Goal: Obtain resource: Obtain resource

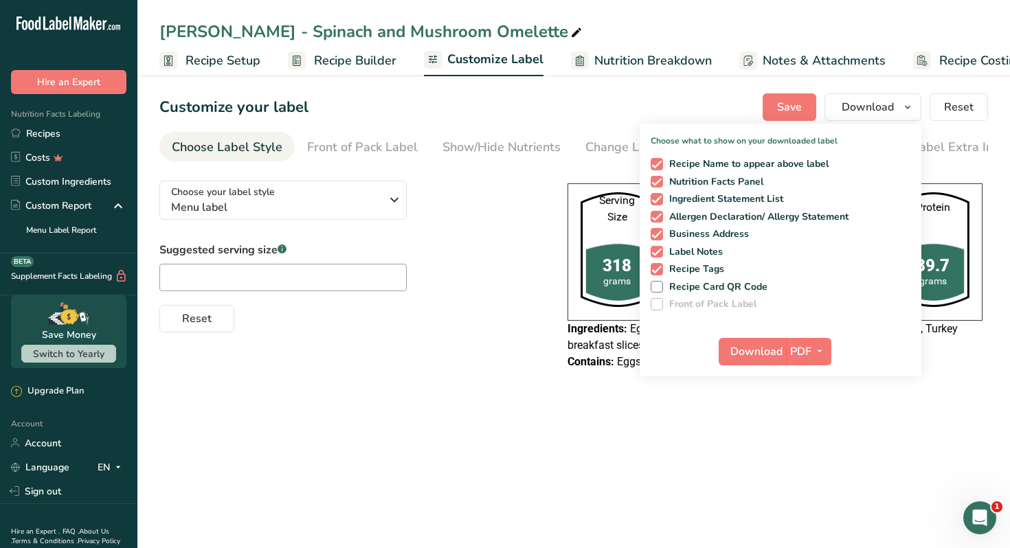
click at [71, 133] on link "Recipes" at bounding box center [68, 134] width 137 height 24
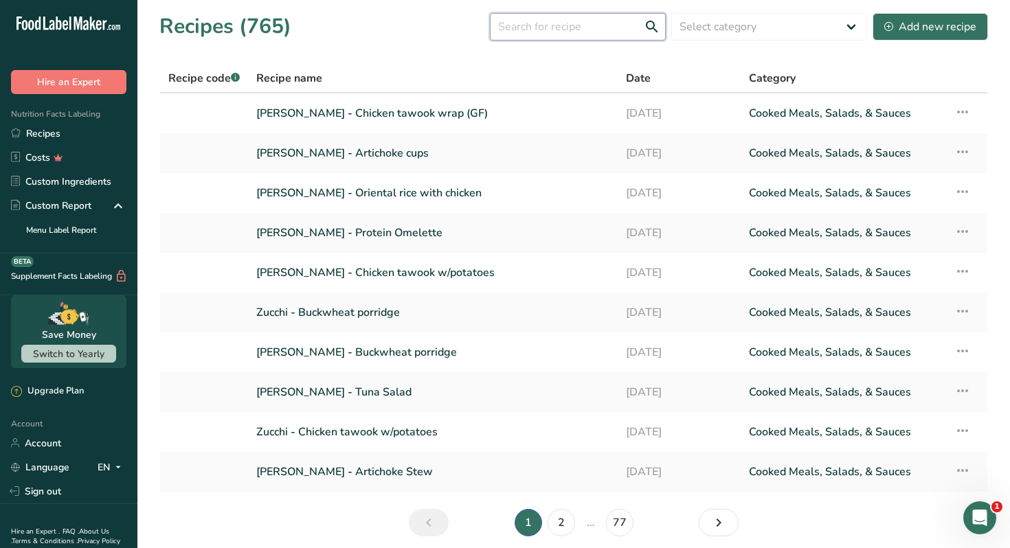
click at [569, 27] on input "text" at bounding box center [578, 26] width 176 height 27
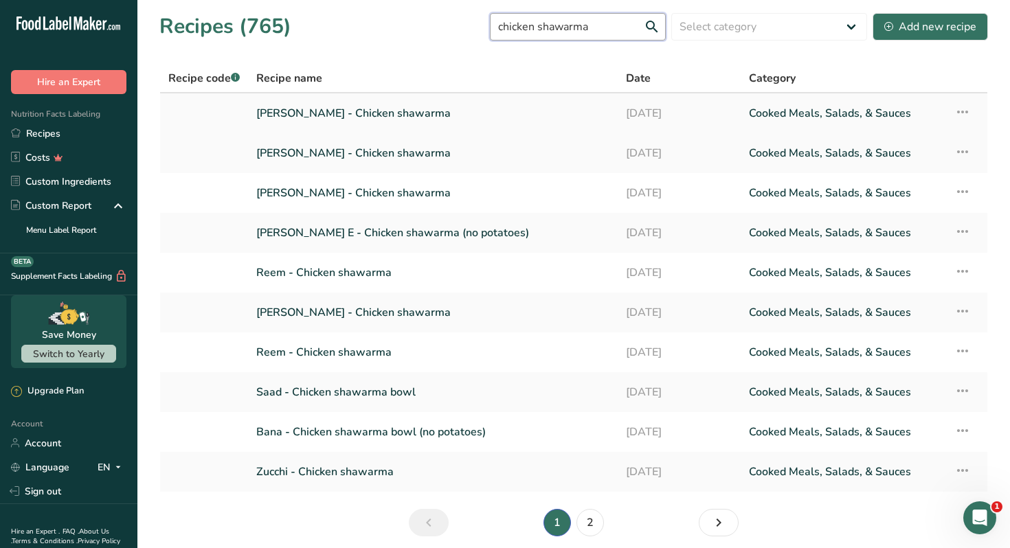
type input "chicken shawarma"
click at [409, 115] on link "Nour Awad - Chicken shawarma" at bounding box center [432, 113] width 353 height 29
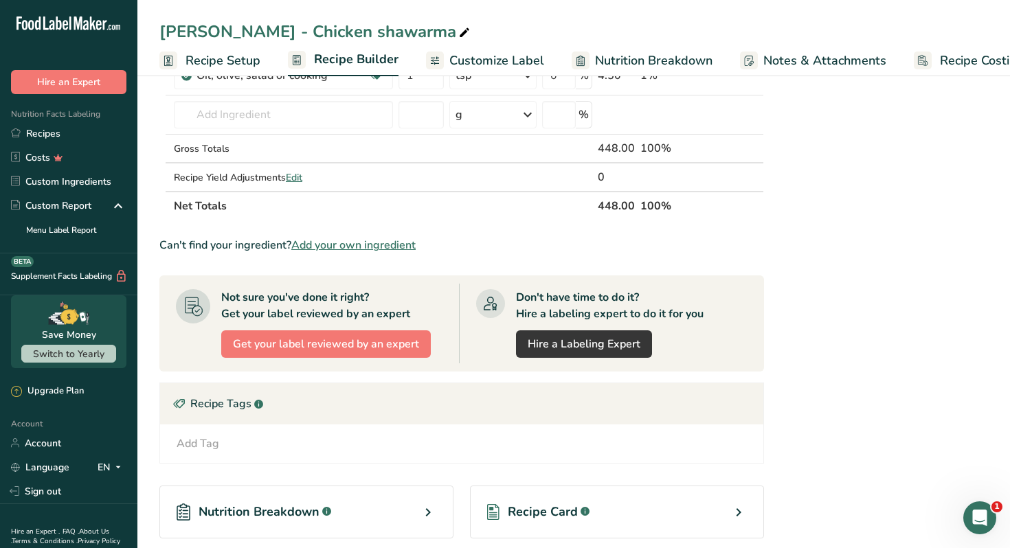
scroll to position [711, 0]
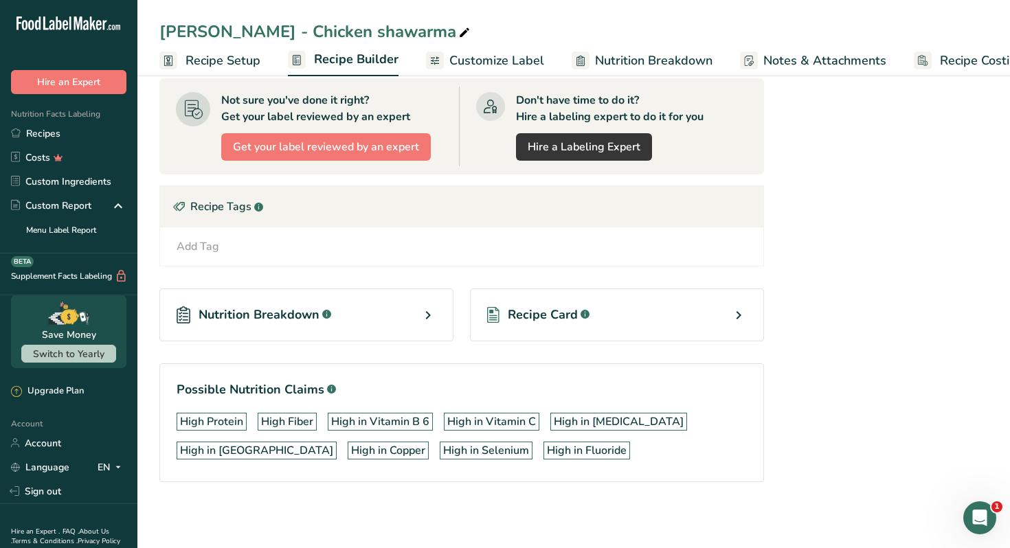
click at [687, 321] on div "Recipe Card .a-a{fill:#347362;}.b-a{fill:#fff;}" at bounding box center [617, 315] width 294 height 53
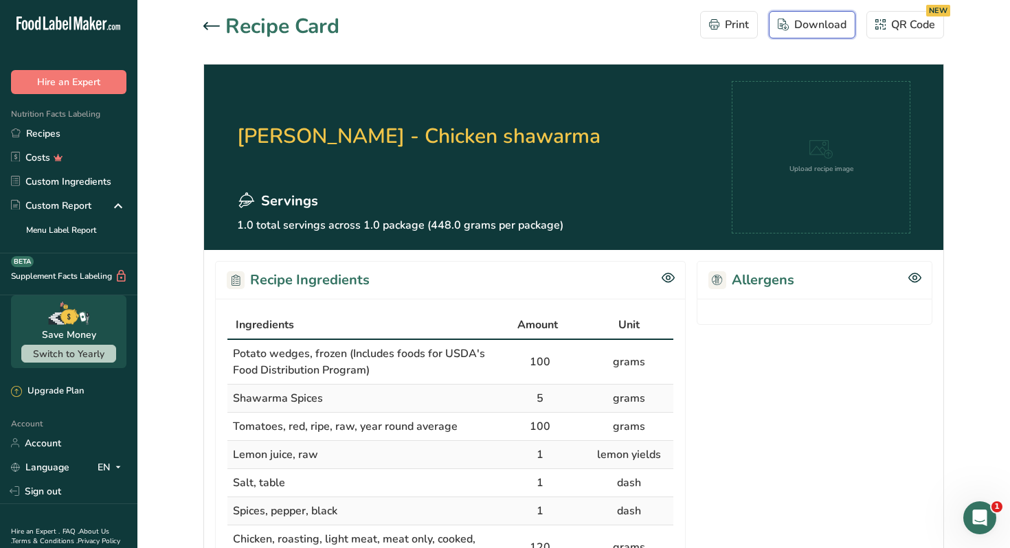
click at [801, 28] on div "Download" at bounding box center [812, 24] width 69 height 16
click at [213, 26] on icon at bounding box center [211, 26] width 16 height 8
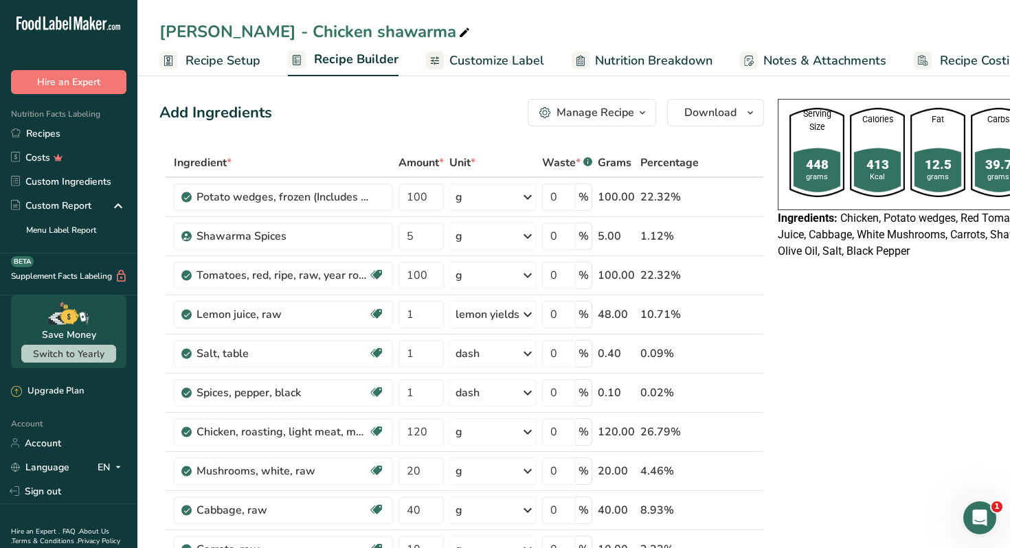
click at [482, 47] on link "Customize Label" at bounding box center [485, 60] width 118 height 31
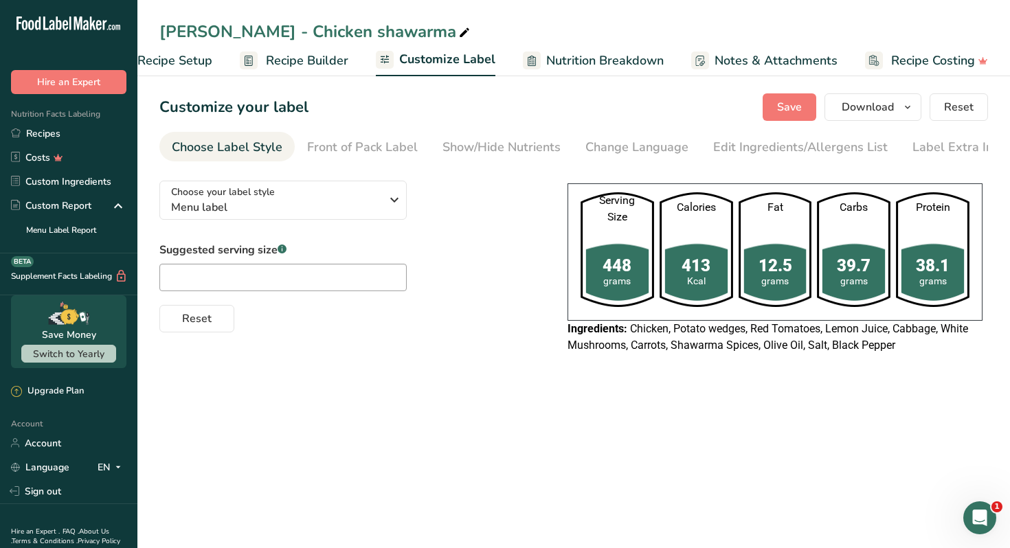
scroll to position [0, 48]
click at [854, 112] on span "Download" at bounding box center [868, 107] width 52 height 16
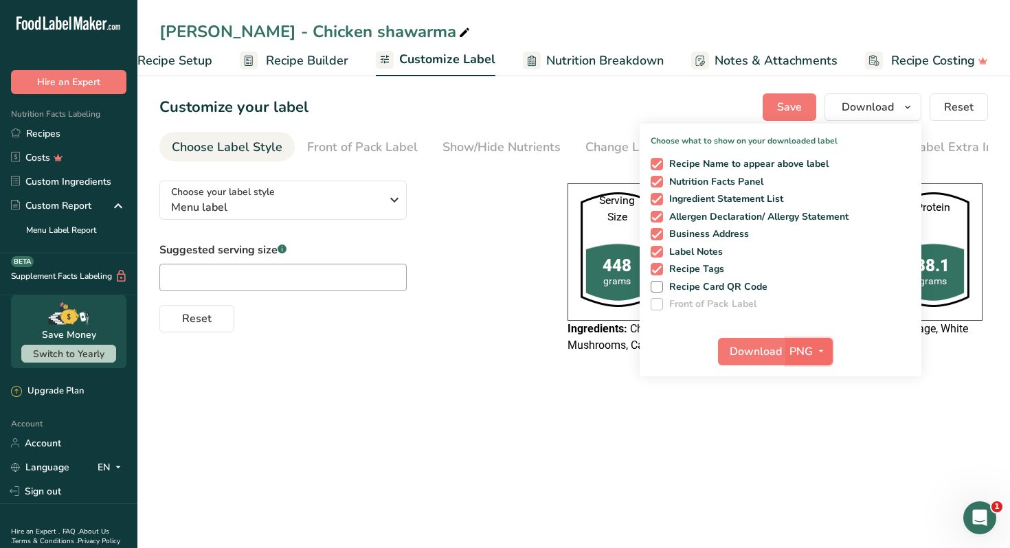
click at [817, 344] on icon "button" at bounding box center [821, 351] width 11 height 17
click at [802, 443] on link "PDF" at bounding box center [811, 447] width 44 height 23
click at [750, 356] on span "Download" at bounding box center [757, 352] width 52 height 16
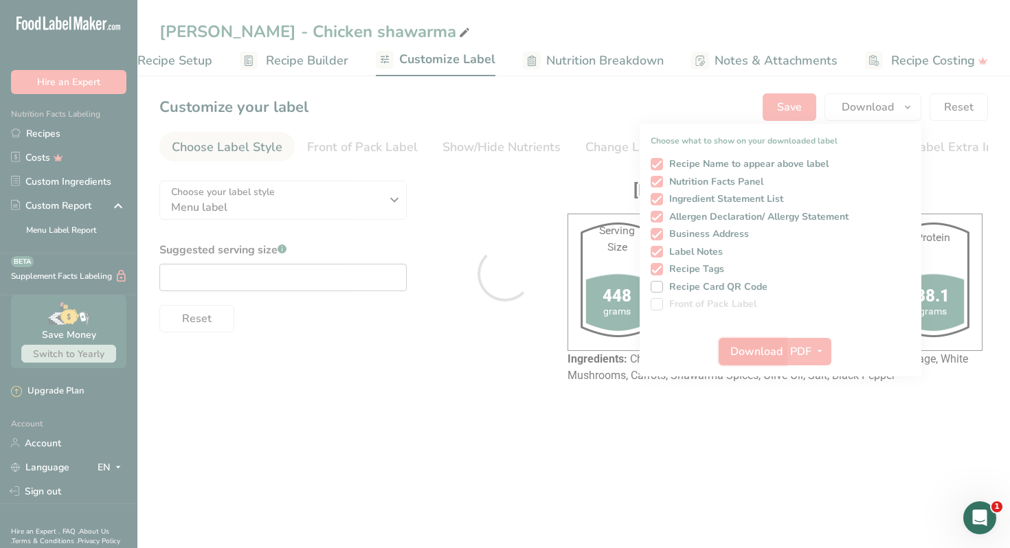
scroll to position [0, 0]
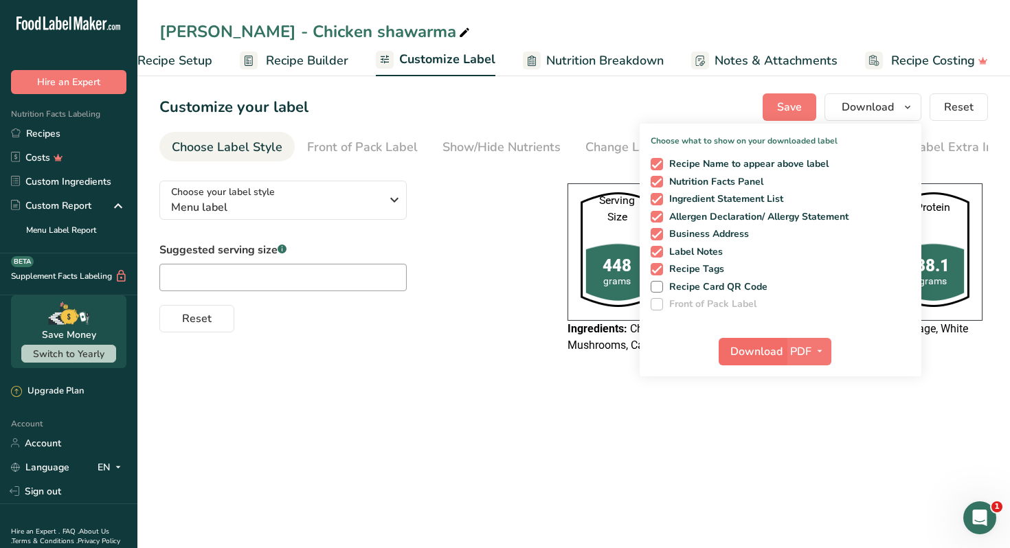
click at [630, 436] on main "Nour Awad - Chicken shawarma Recipe Setup Recipe Builder Customize Label Nutrit…" at bounding box center [505, 274] width 1010 height 548
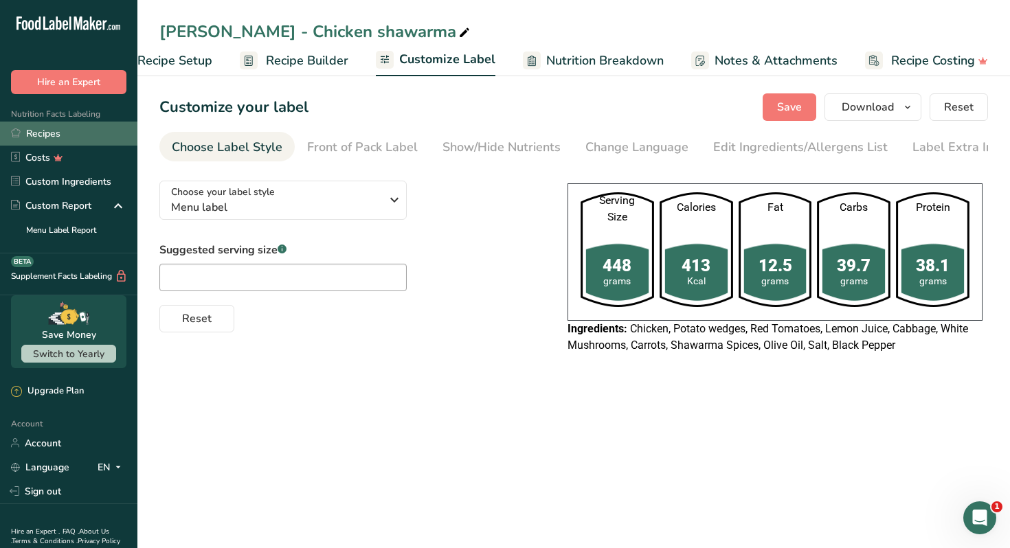
click at [84, 133] on link "Recipes" at bounding box center [68, 134] width 137 height 24
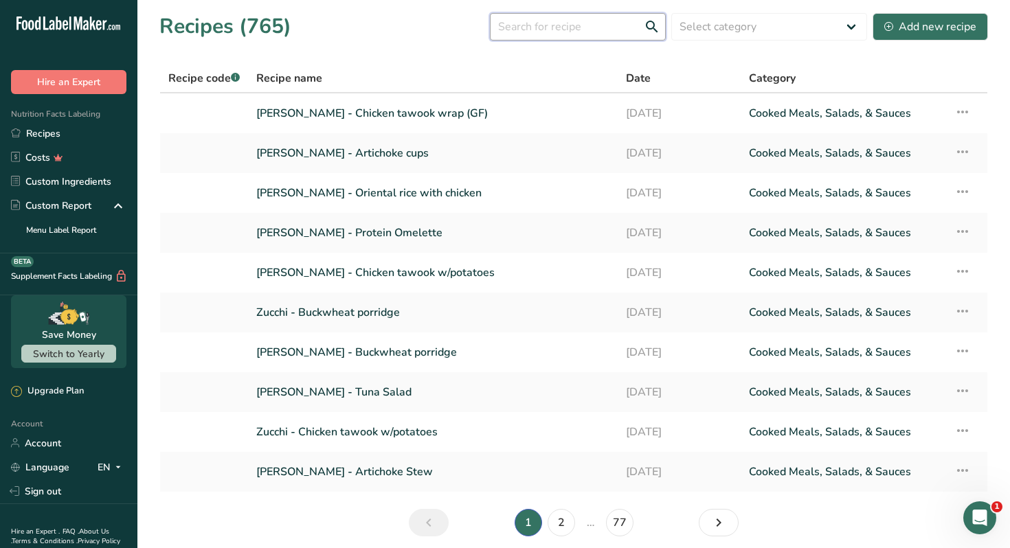
click at [526, 25] on input "text" at bounding box center [578, 26] width 176 height 27
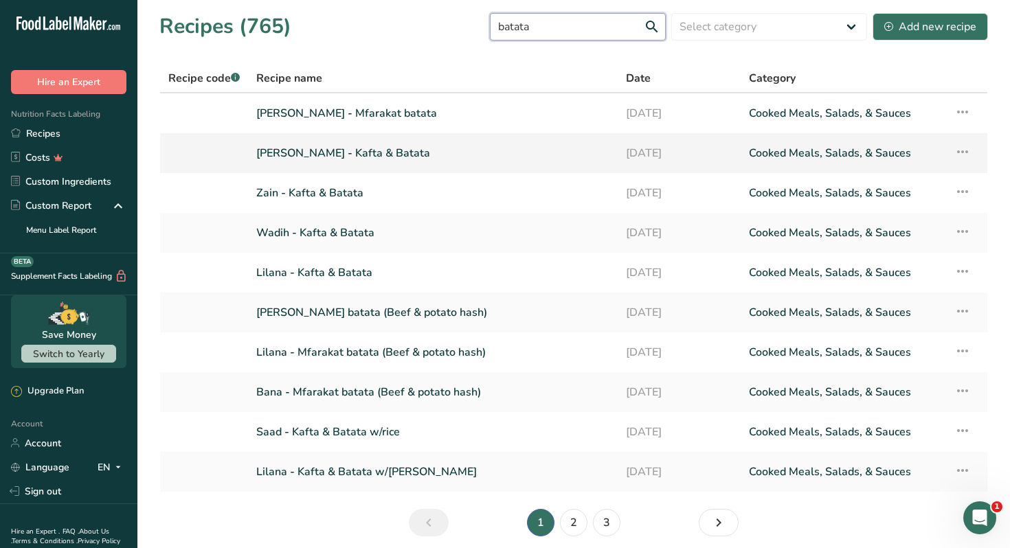
type input "batata"
click at [381, 153] on link "Nour Awad - Kafta & Batata" at bounding box center [432, 153] width 353 height 29
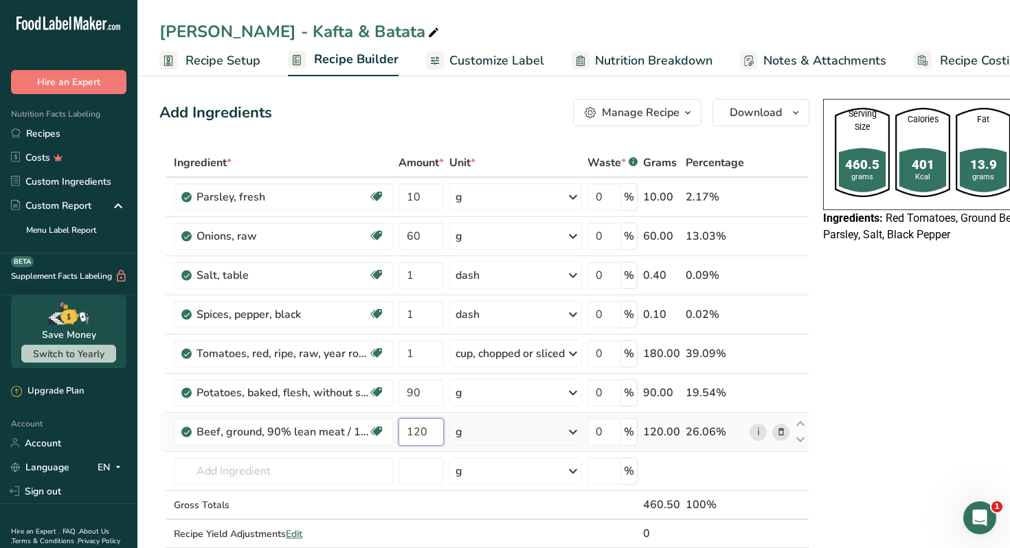
click at [427, 432] on input "120" at bounding box center [421, 432] width 45 height 27
click at [433, 437] on input "150" at bounding box center [421, 432] width 45 height 27
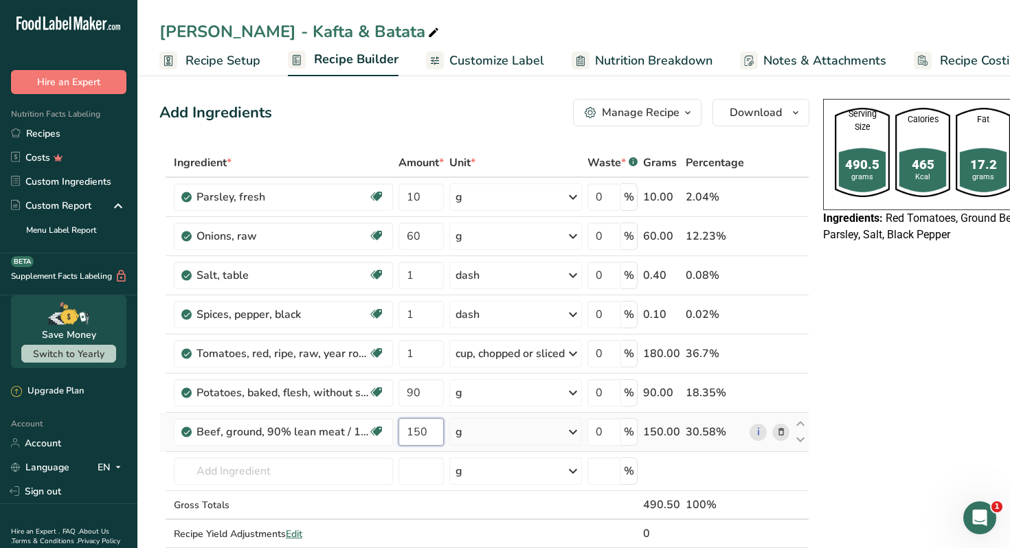
click at [433, 437] on input "150" at bounding box center [421, 432] width 45 height 27
type input "140"
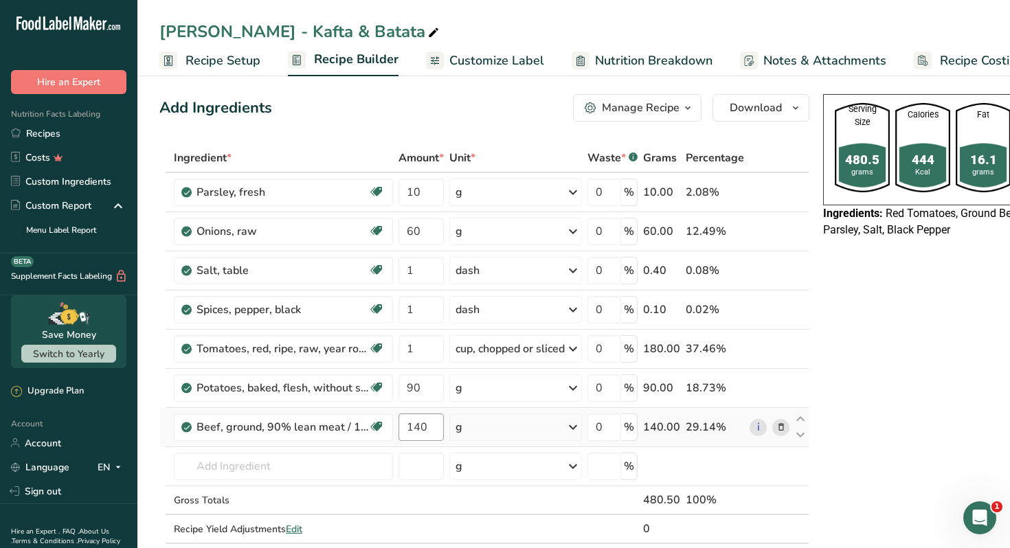
scroll to position [6, 0]
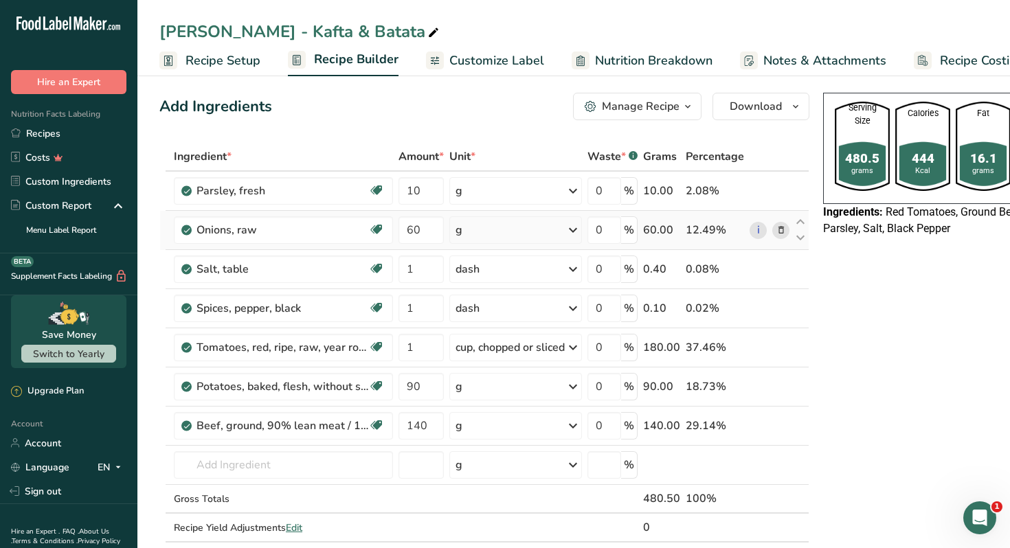
click at [778, 231] on icon at bounding box center [782, 230] width 10 height 14
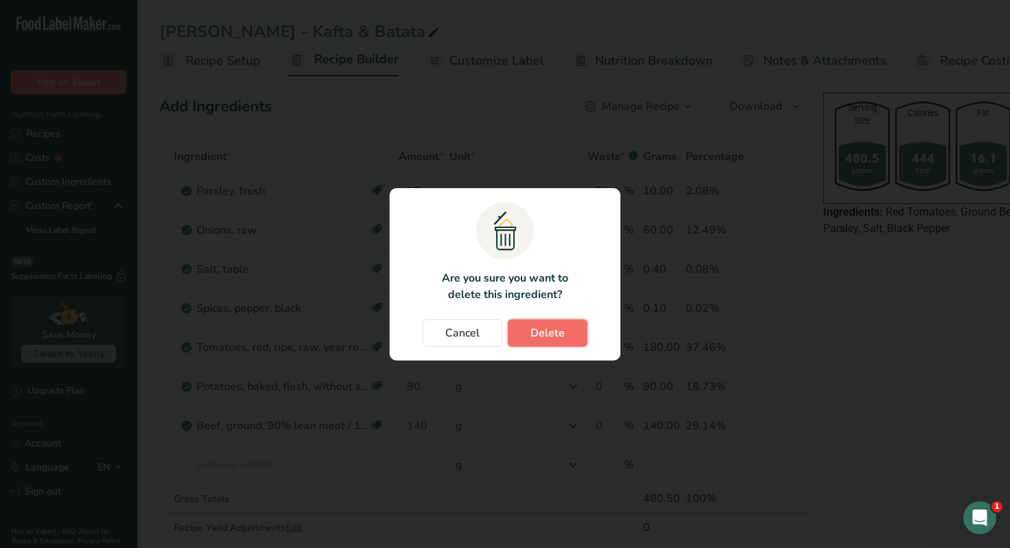
click at [553, 337] on span "Delete" at bounding box center [548, 333] width 34 height 16
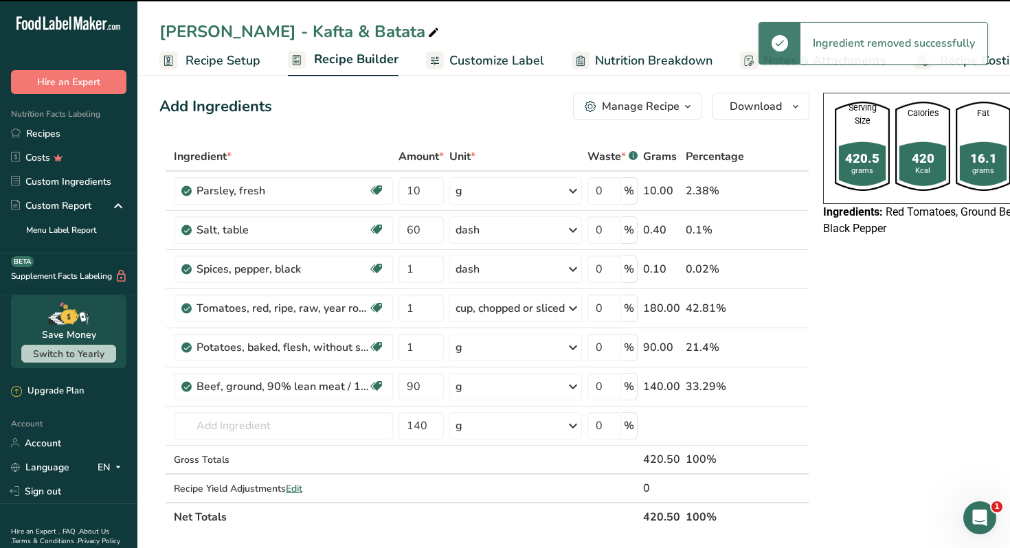
type input "1"
type input "90"
type input "140"
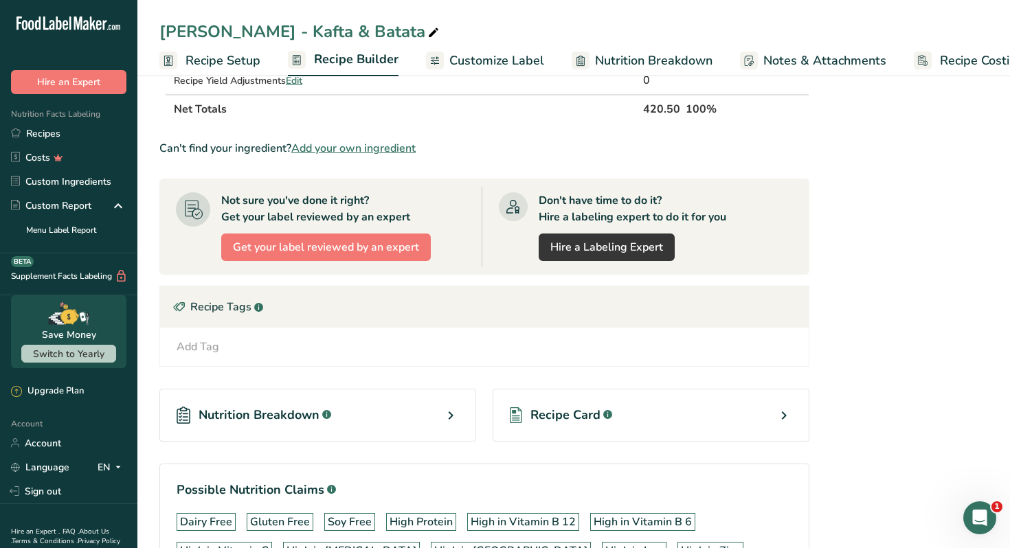
scroll to position [544, 0]
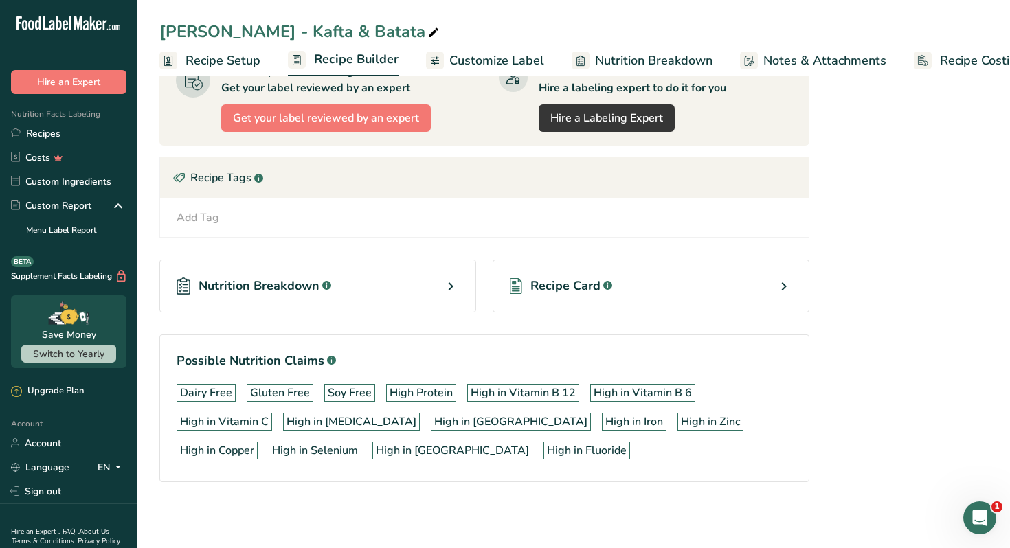
click at [638, 285] on div "Recipe Card .a-a{fill:#347362;}.b-a{fill:#fff;}" at bounding box center [651, 286] width 317 height 53
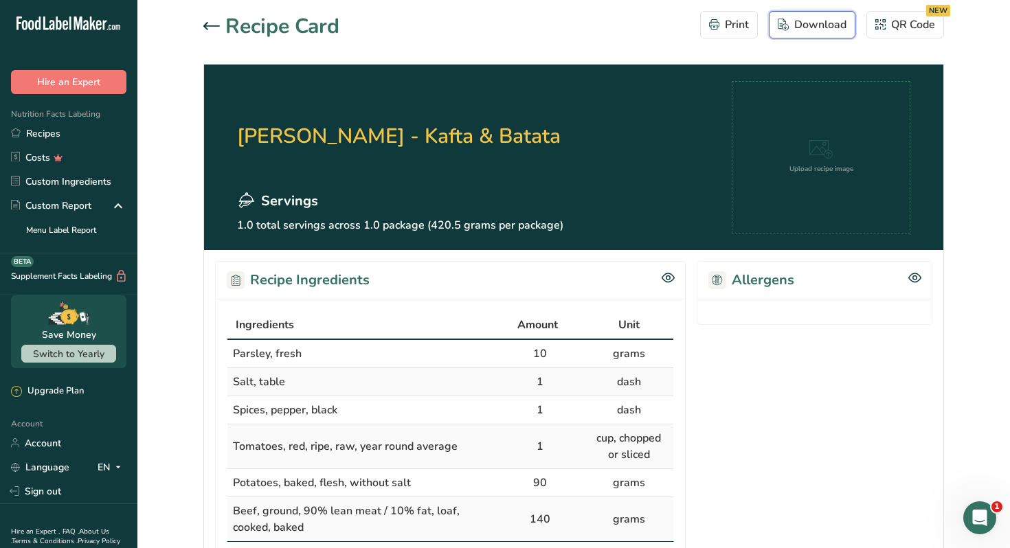
click at [801, 27] on div "Download" at bounding box center [812, 24] width 69 height 16
click at [608, 205] on section "[PERSON_NAME] - Kafta & Batata Servings 1.0 total servings across 1.0 package (…" at bounding box center [573, 158] width 739 height 186
click at [209, 20] on div at bounding box center [214, 27] width 22 height 16
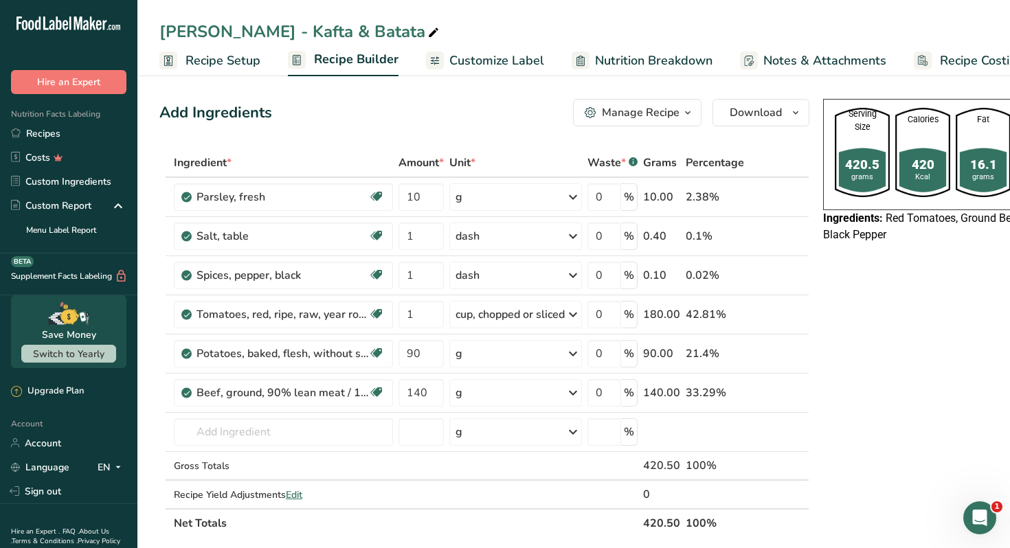
click at [493, 62] on span "Customize Label" at bounding box center [496, 61] width 95 height 19
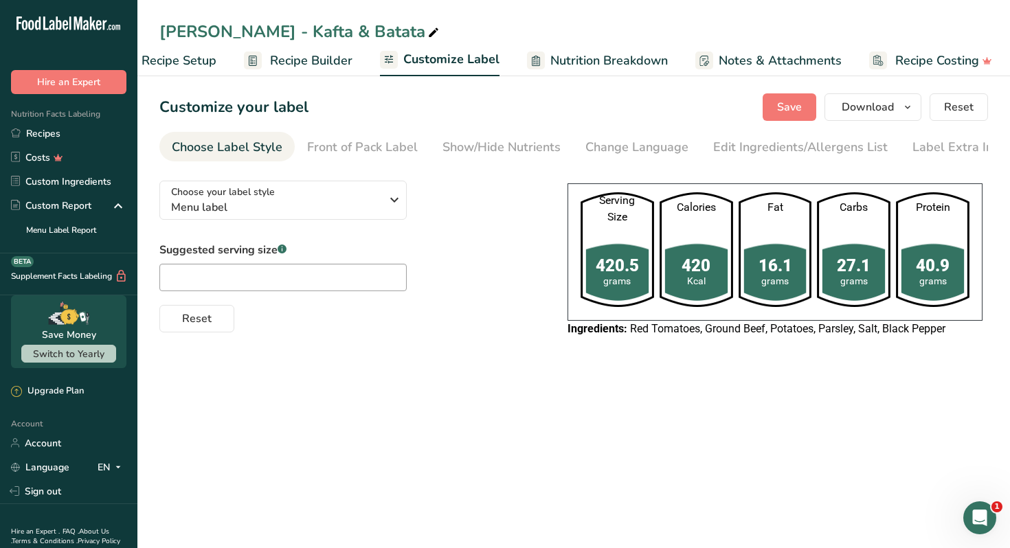
scroll to position [0, 48]
click at [906, 111] on icon "button" at bounding box center [907, 107] width 11 height 17
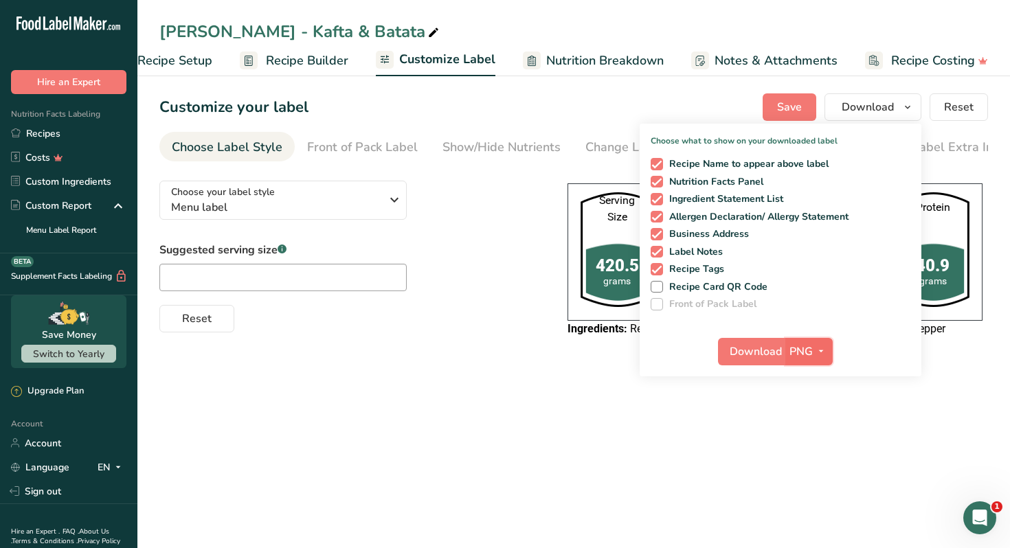
click at [812, 338] on button "PNG" at bounding box center [809, 351] width 47 height 27
click at [812, 447] on link "PDF" at bounding box center [811, 447] width 44 height 23
click at [749, 358] on span "Download" at bounding box center [757, 352] width 52 height 16
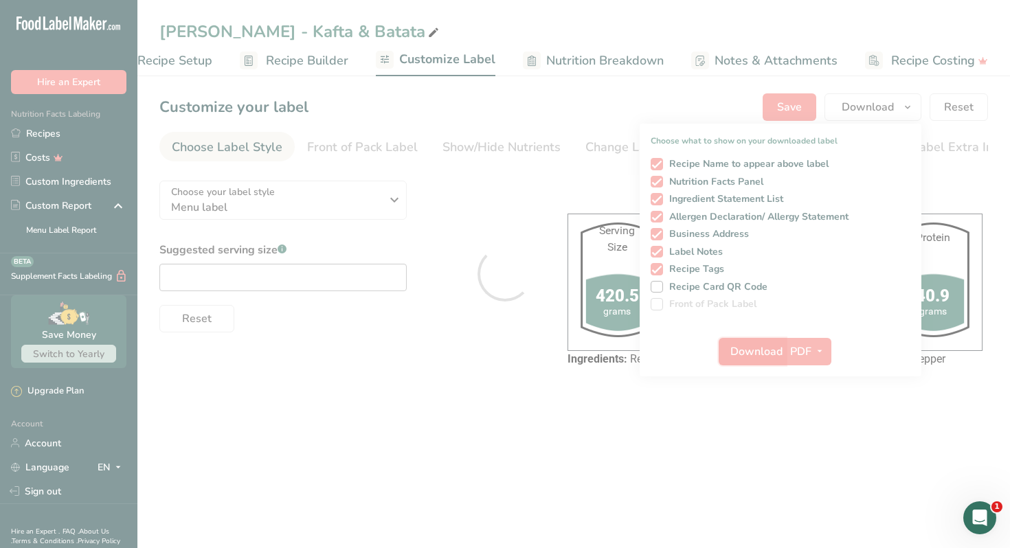
scroll to position [0, 0]
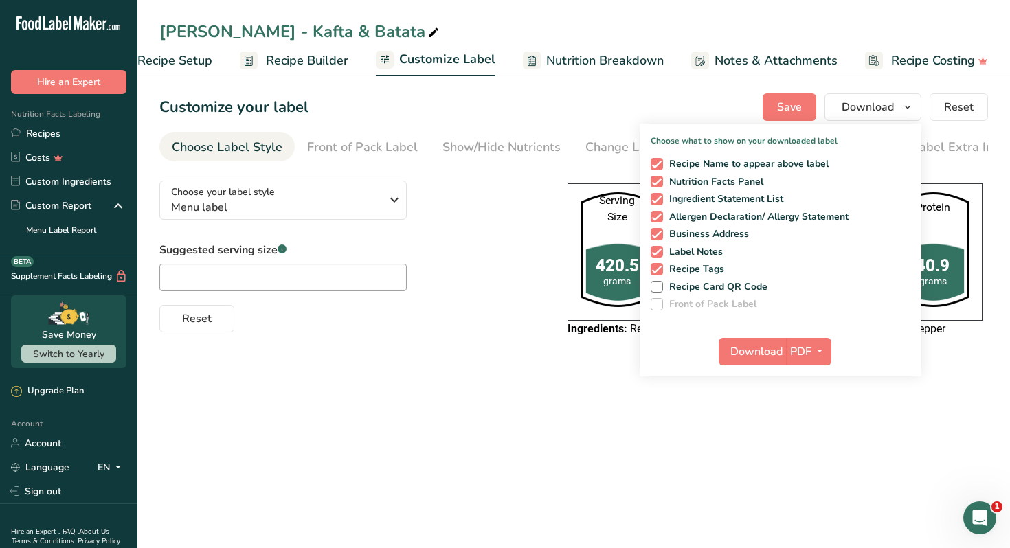
click at [518, 421] on main "[PERSON_NAME] - Kafta & Batata Recipe Setup Recipe Builder Customize Label Nutr…" at bounding box center [505, 274] width 1010 height 548
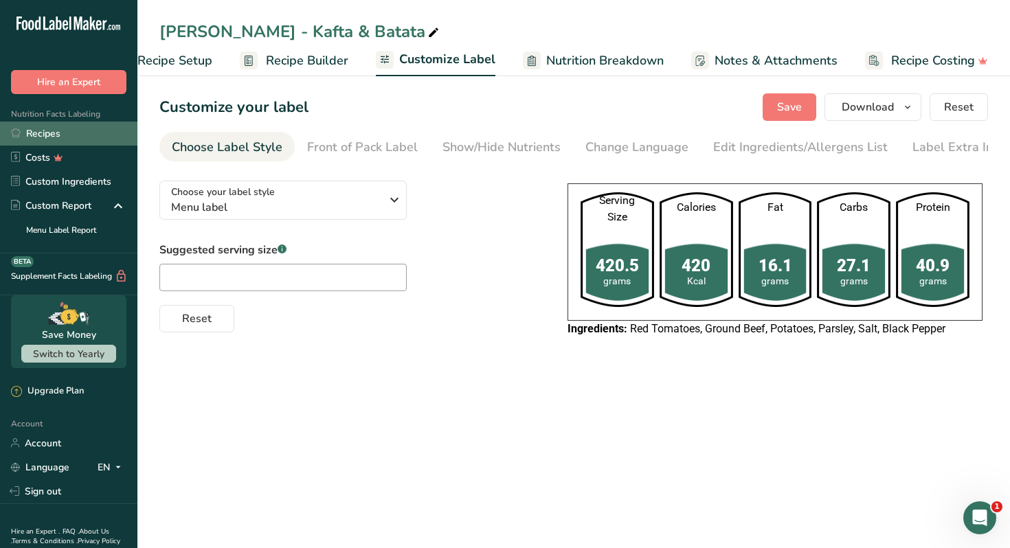
click at [87, 138] on link "Recipes" at bounding box center [68, 134] width 137 height 24
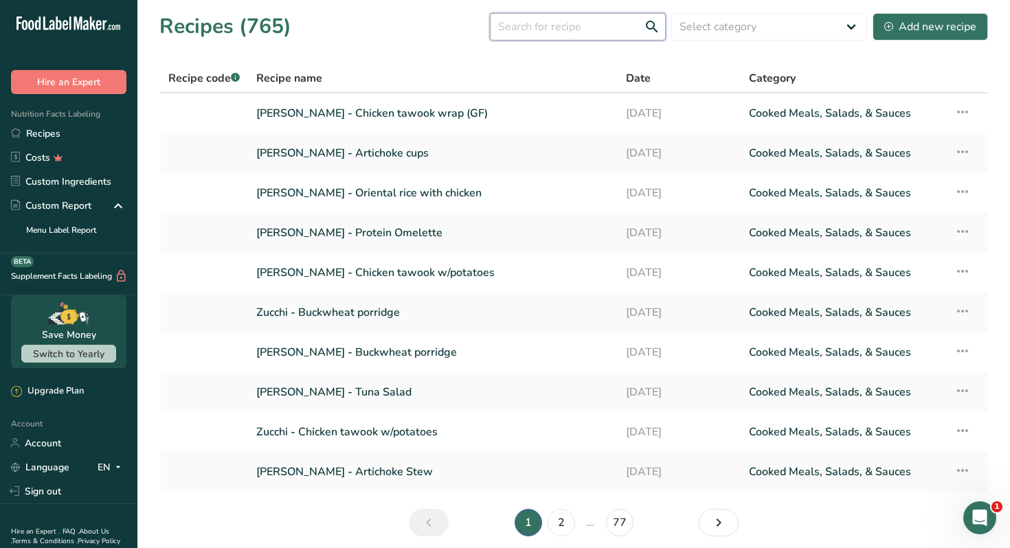
click at [564, 33] on input "text" at bounding box center [578, 26] width 176 height 27
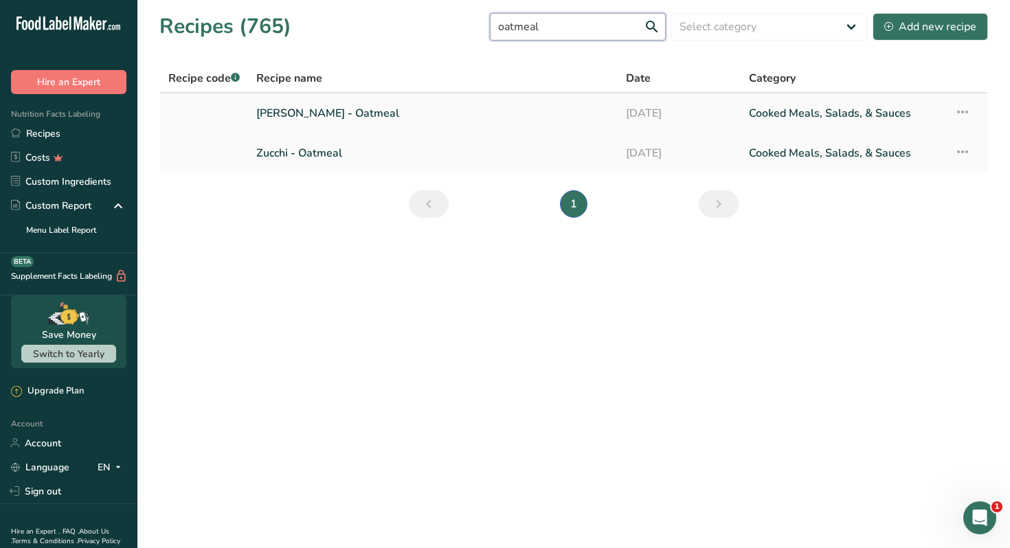
type input "oatmeal"
click at [365, 109] on link "Nour Awad - Oatmeal" at bounding box center [432, 113] width 353 height 29
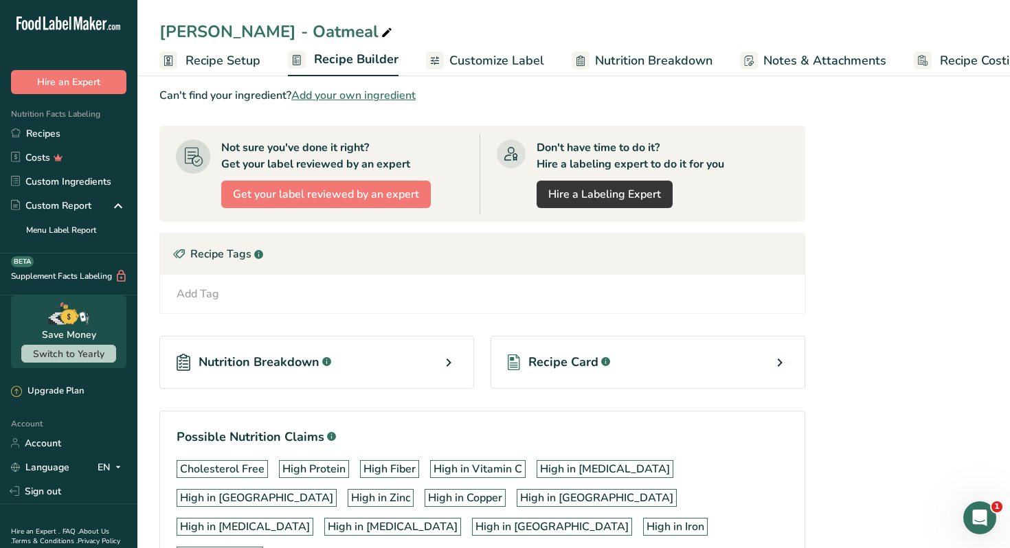
scroll to position [661, 0]
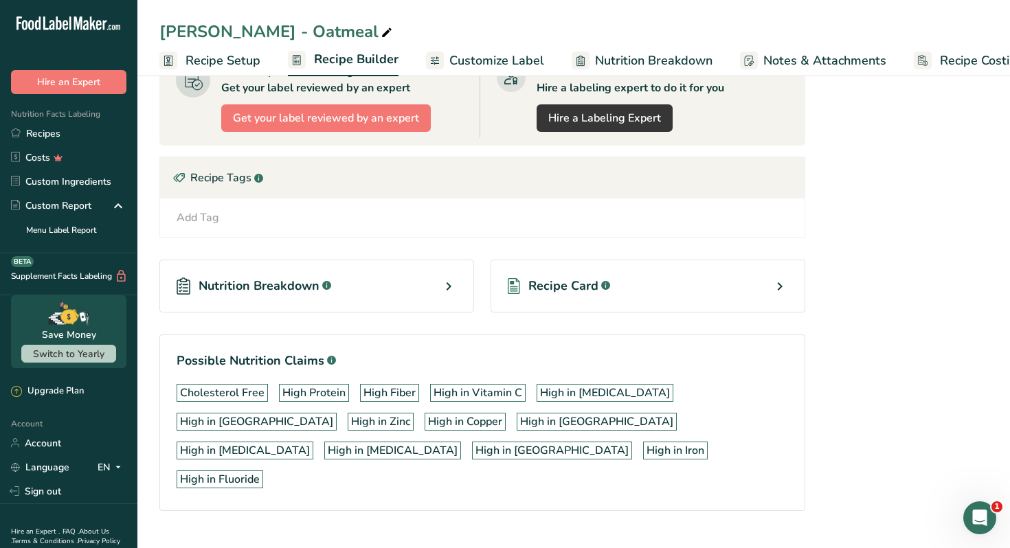
click at [711, 289] on div "Recipe Card .a-a{fill:#347362;}.b-a{fill:#fff;}" at bounding box center [648, 286] width 315 height 53
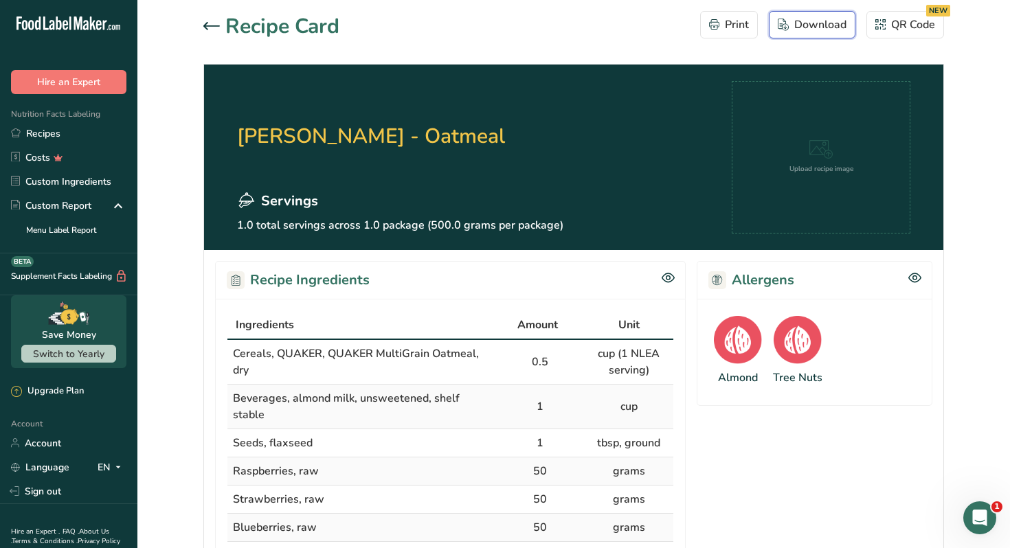
click at [816, 33] on button "Download" at bounding box center [812, 24] width 87 height 27
click at [216, 31] on div at bounding box center [214, 27] width 22 height 16
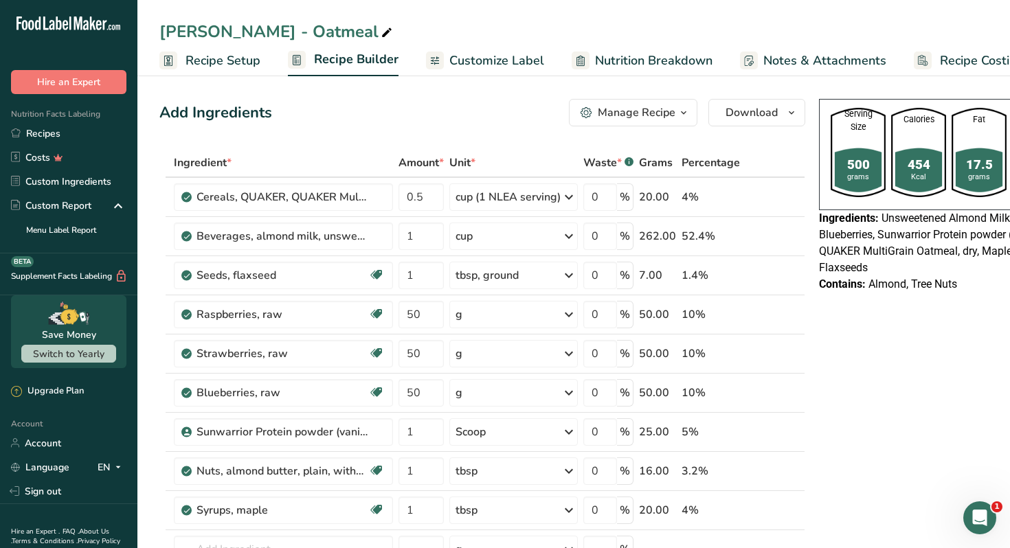
click at [486, 59] on span "Customize Label" at bounding box center [496, 61] width 95 height 19
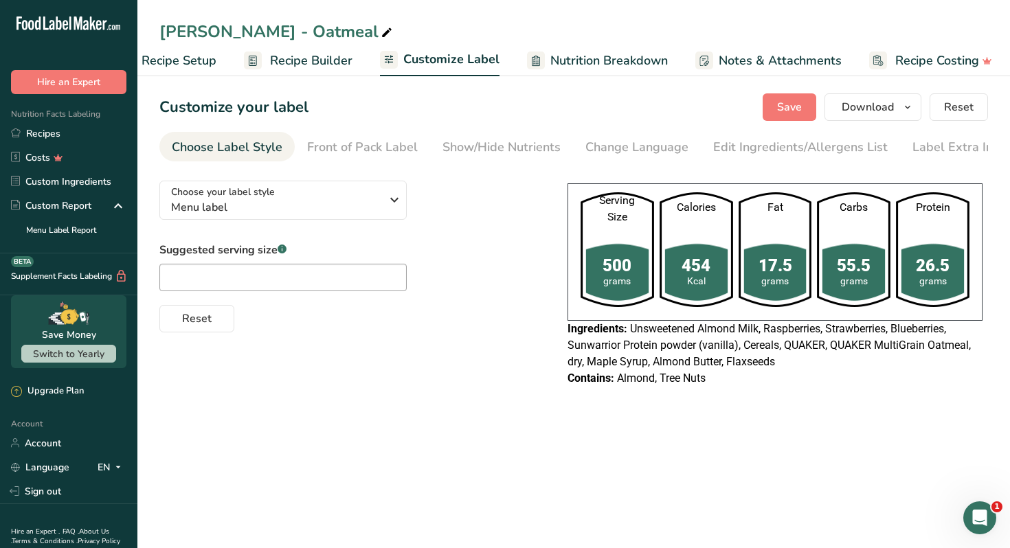
scroll to position [0, 48]
click at [900, 115] on button "Download" at bounding box center [873, 106] width 97 height 27
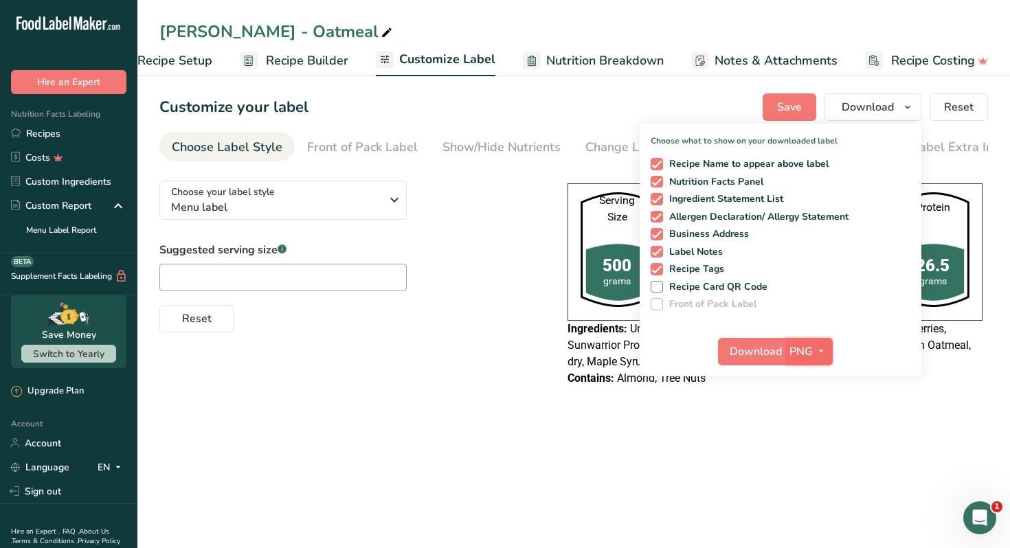
click at [816, 343] on icon "button" at bounding box center [821, 351] width 11 height 17
click at [810, 438] on link "PDF" at bounding box center [811, 447] width 44 height 23
click at [755, 363] on button "Download" at bounding box center [752, 351] width 67 height 27
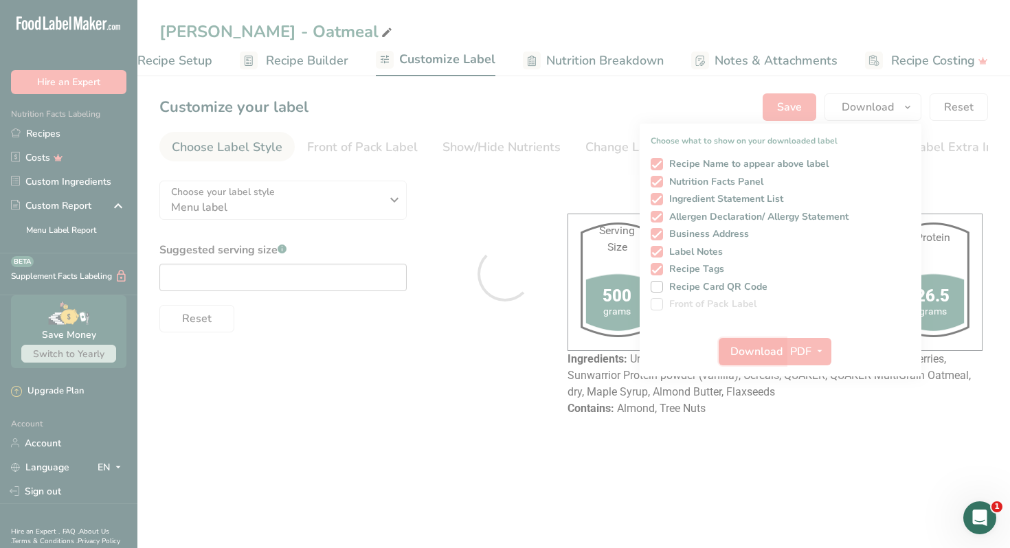
scroll to position [0, 0]
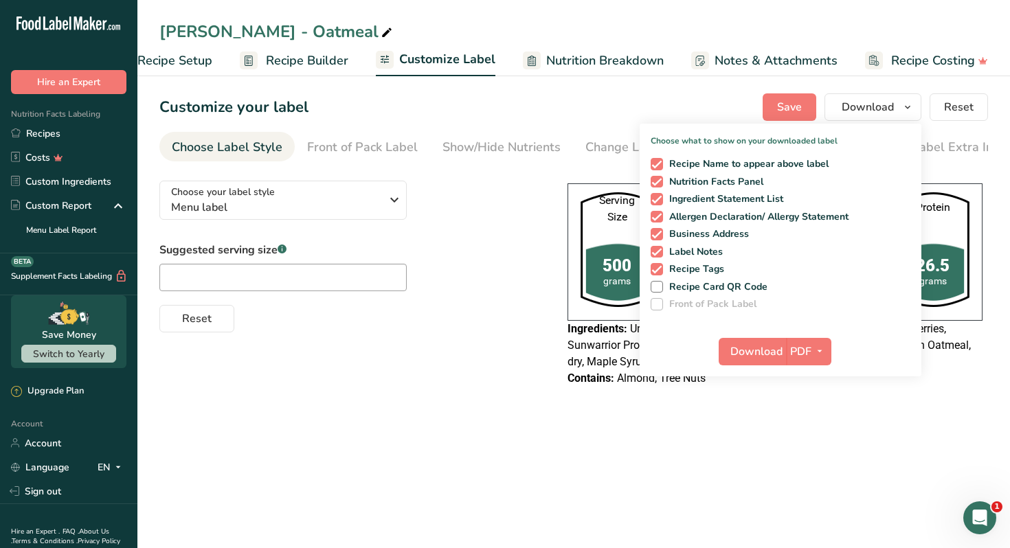
click at [492, 333] on div "Reset" at bounding box center [349, 316] width 381 height 33
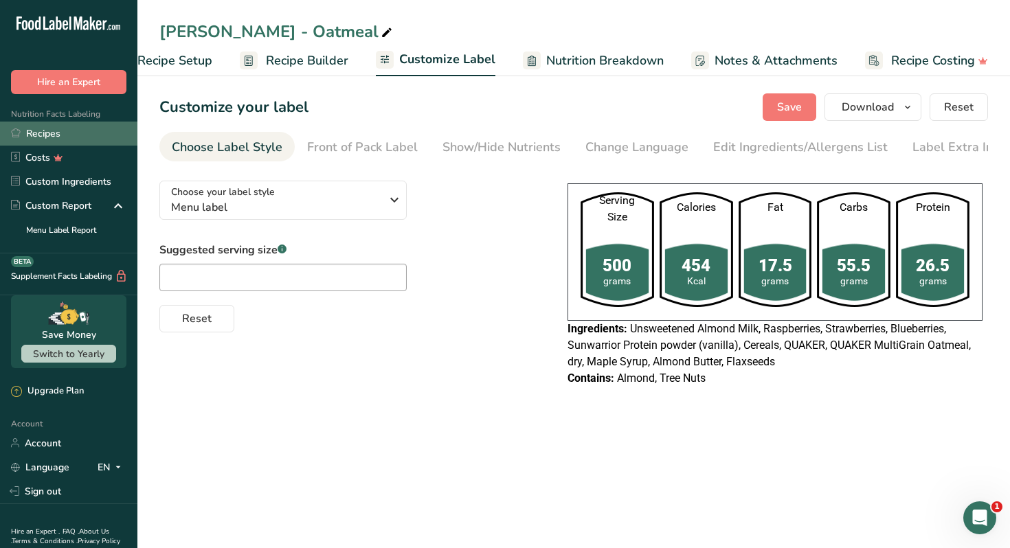
click at [106, 135] on link "Recipes" at bounding box center [68, 134] width 137 height 24
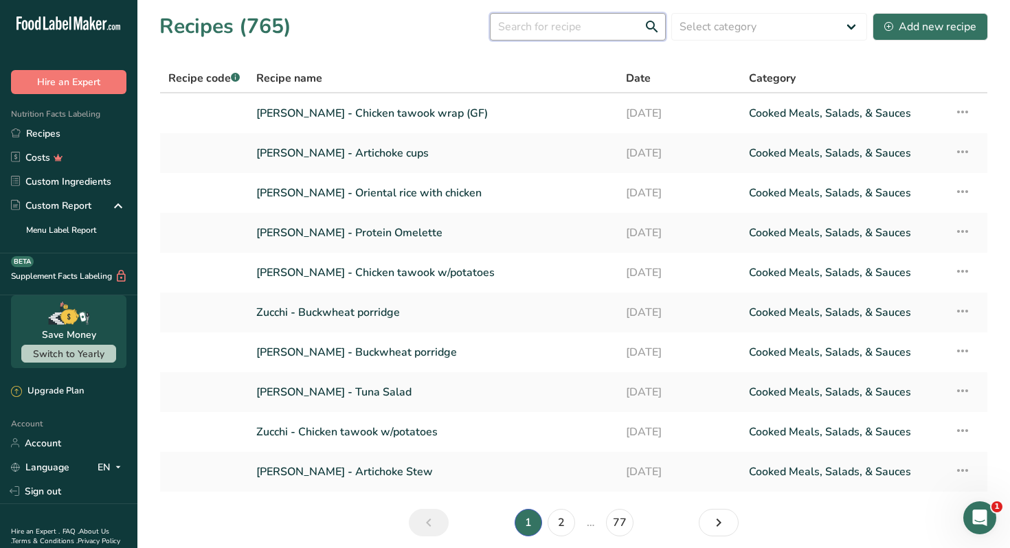
click at [563, 22] on input "text" at bounding box center [578, 26] width 176 height 27
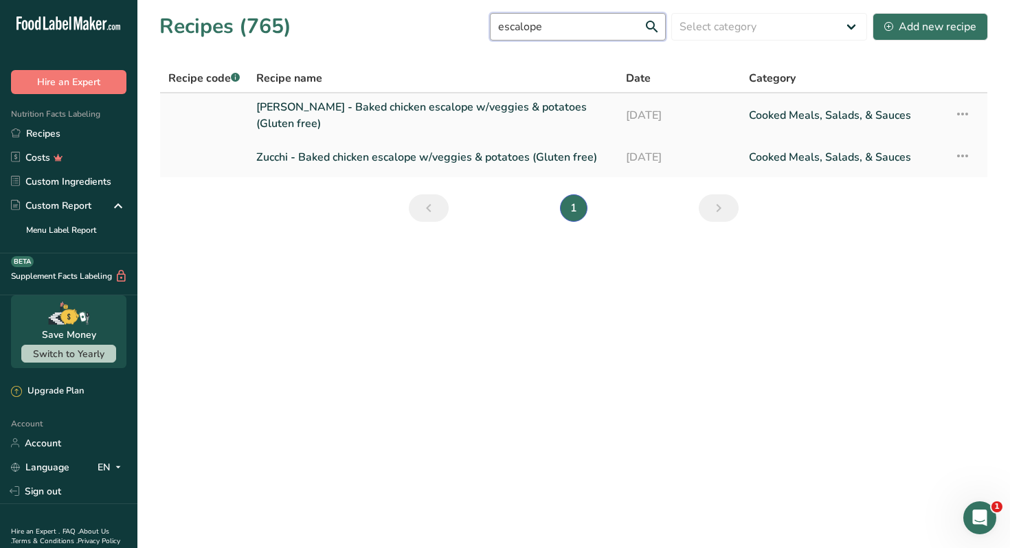
type input "escalope"
click at [454, 113] on link "Nour Awad - Baked chicken escalope w/veggies & potatoes (Gluten free)" at bounding box center [432, 115] width 353 height 33
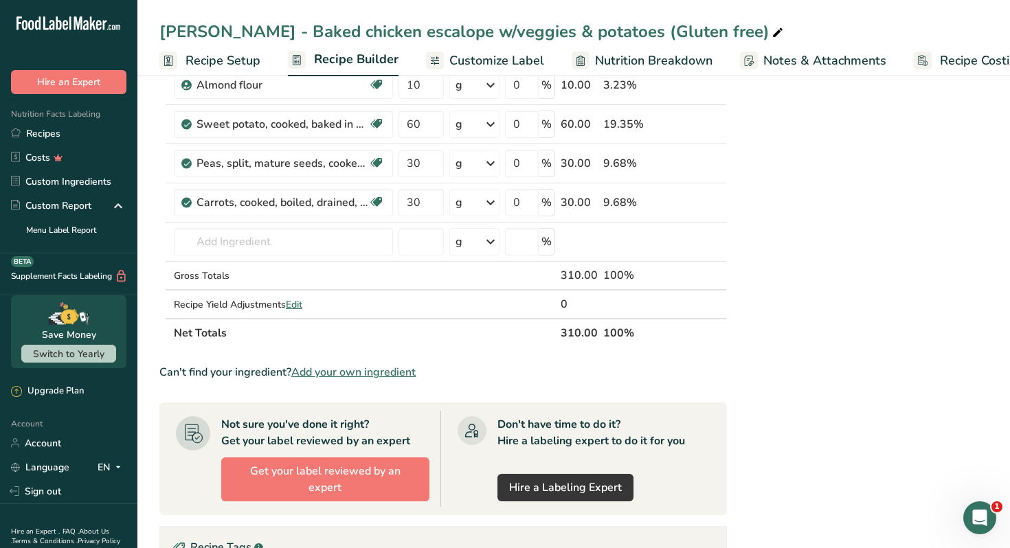
scroll to position [746, 0]
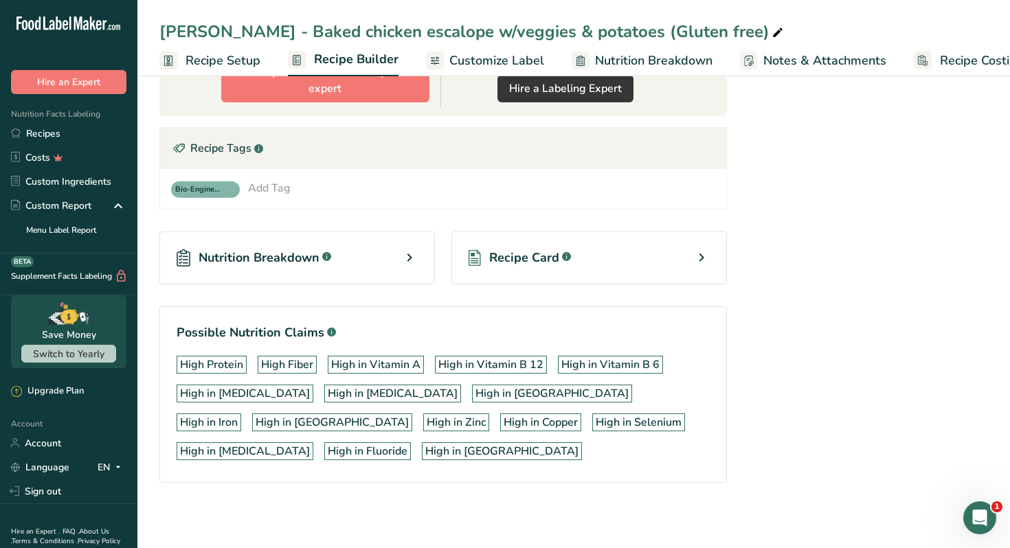
click at [665, 256] on div "Recipe Card .a-a{fill:#347362;}.b-a{fill:#fff;}" at bounding box center [590, 258] width 276 height 53
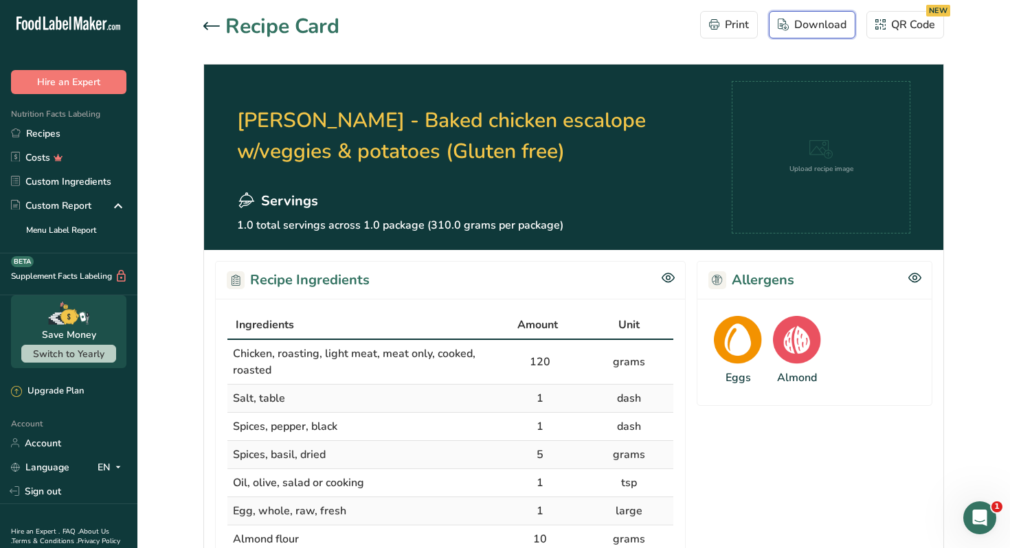
click at [801, 31] on div "Download" at bounding box center [812, 24] width 69 height 16
click at [500, 78] on section "Nour Awad - Baked chicken escalope w/veggies & potatoes (Gluten free) Servings …" at bounding box center [573, 158] width 739 height 186
click at [212, 24] on icon at bounding box center [211, 26] width 16 height 8
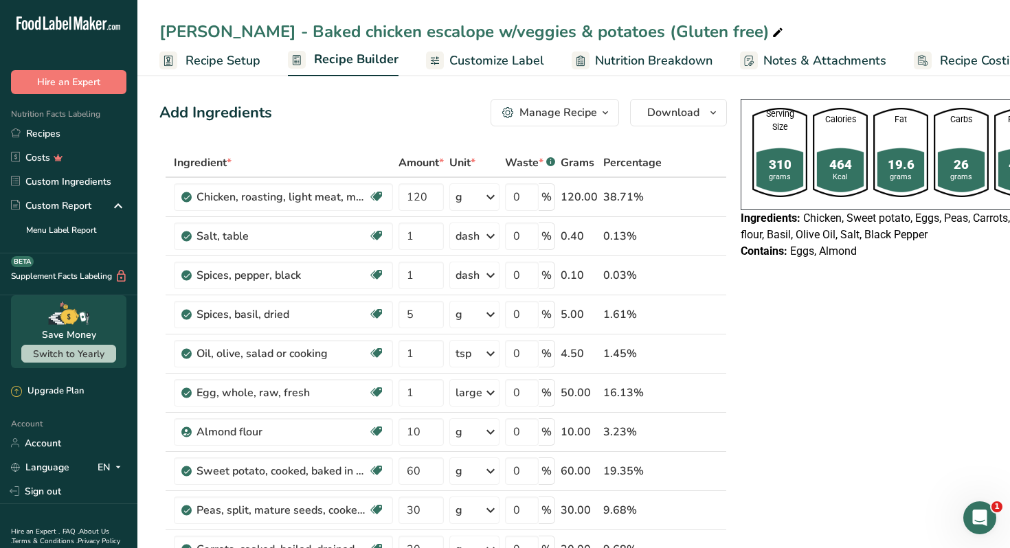
click at [511, 65] on span "Customize Label" at bounding box center [496, 61] width 95 height 19
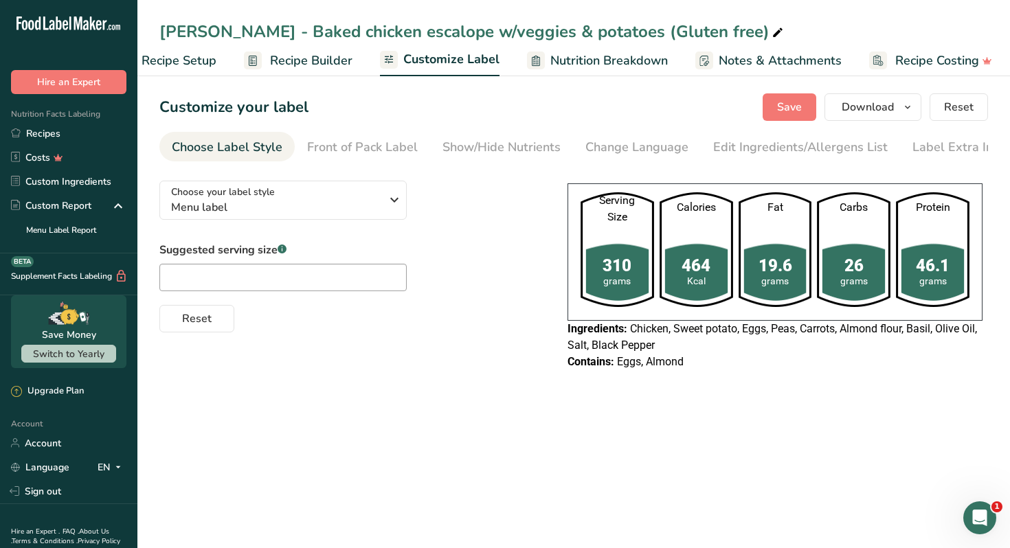
scroll to position [0, 48]
click at [894, 109] on span "Download" at bounding box center [868, 107] width 52 height 16
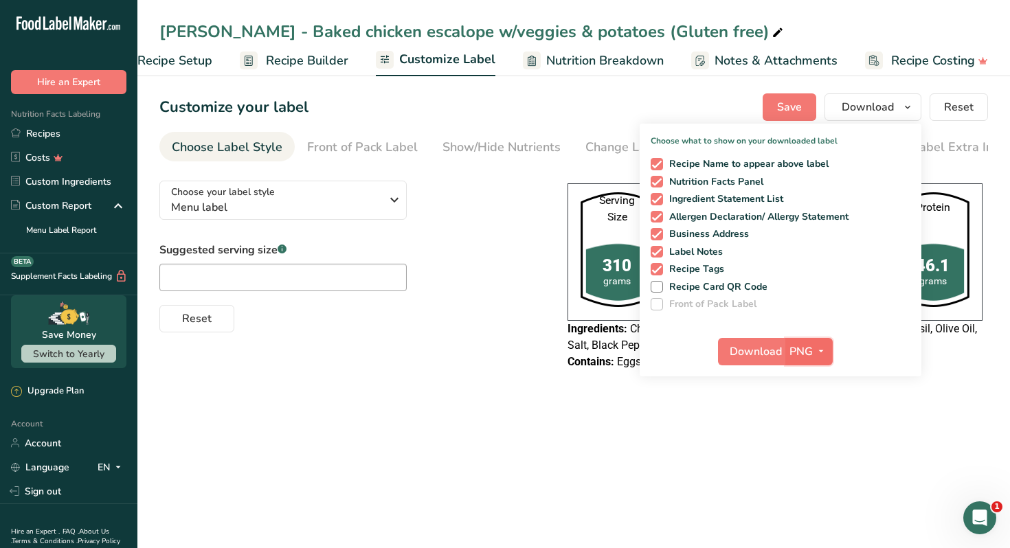
click at [817, 347] on icon "button" at bounding box center [821, 351] width 11 height 17
click at [805, 446] on link "PDF" at bounding box center [811, 447] width 44 height 23
click at [751, 351] on span "Download" at bounding box center [757, 352] width 52 height 16
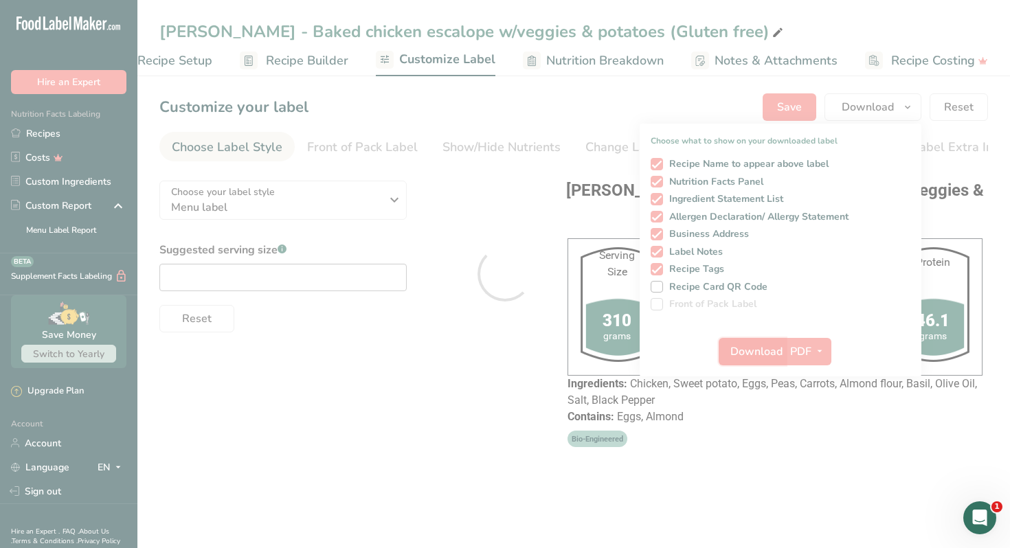
scroll to position [0, 0]
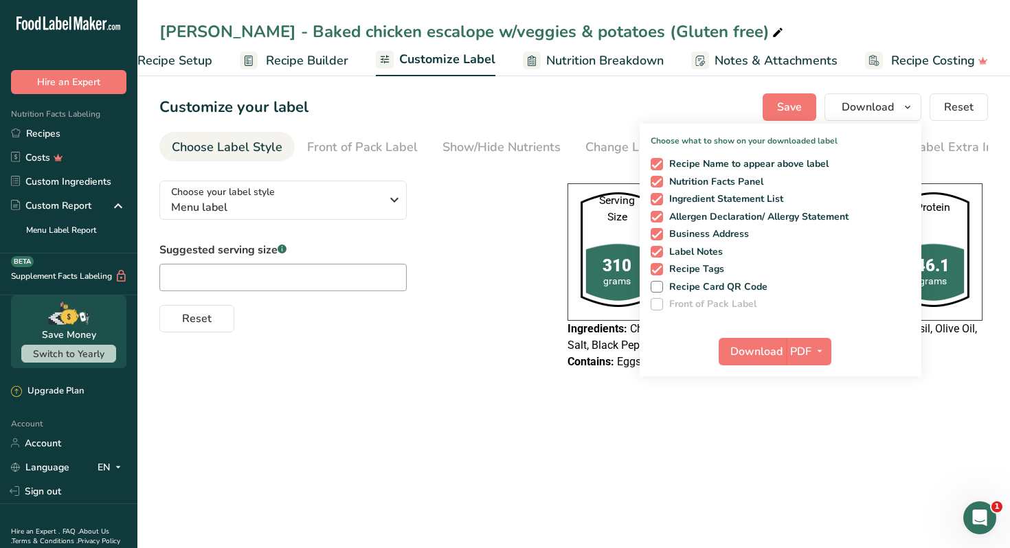
click at [446, 467] on main "Nour Awad - Baked chicken escalope w/veggies & potatoes (Gluten free) Recipe Se…" at bounding box center [505, 274] width 1010 height 548
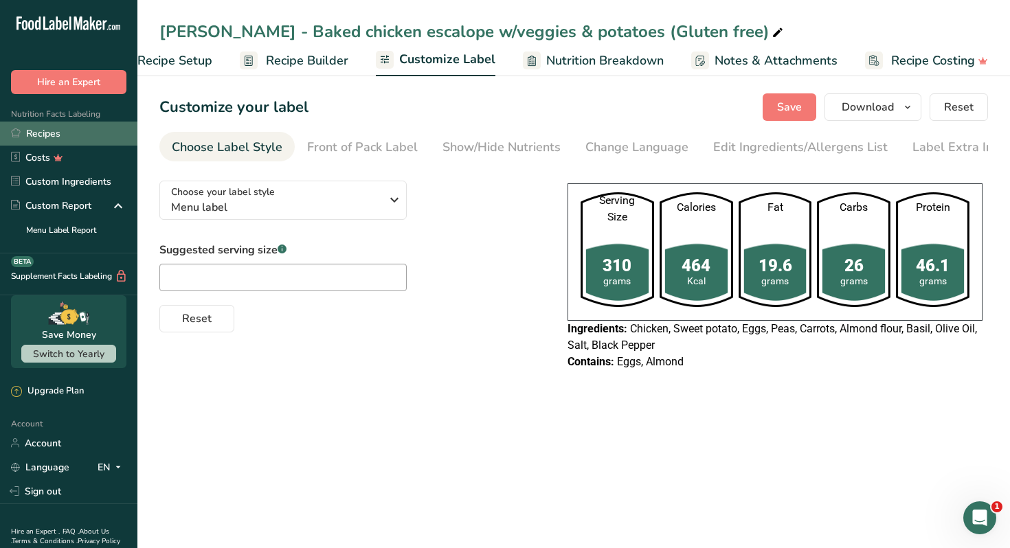
click at [82, 138] on link "Recipes" at bounding box center [68, 134] width 137 height 24
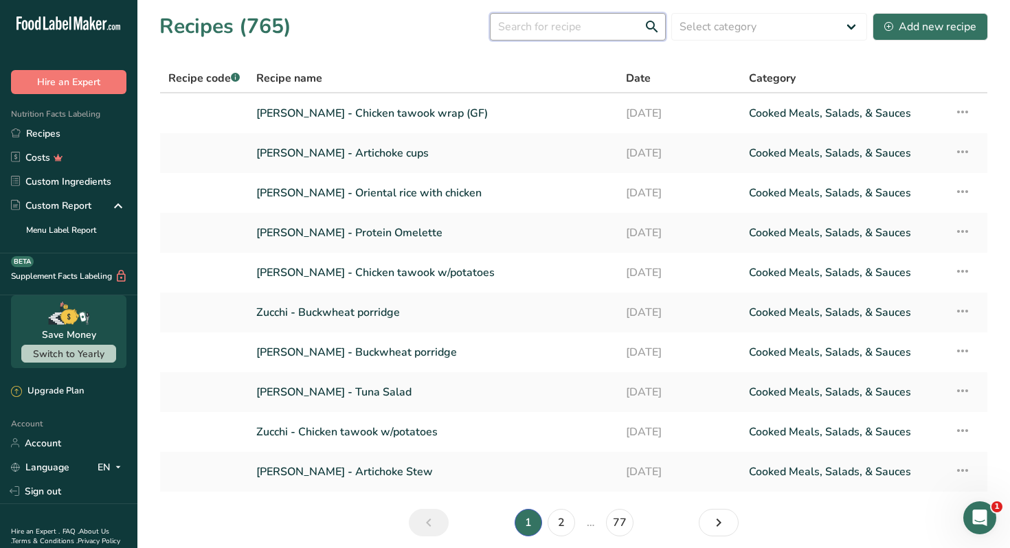
click at [560, 32] on input "text" at bounding box center [578, 26] width 176 height 27
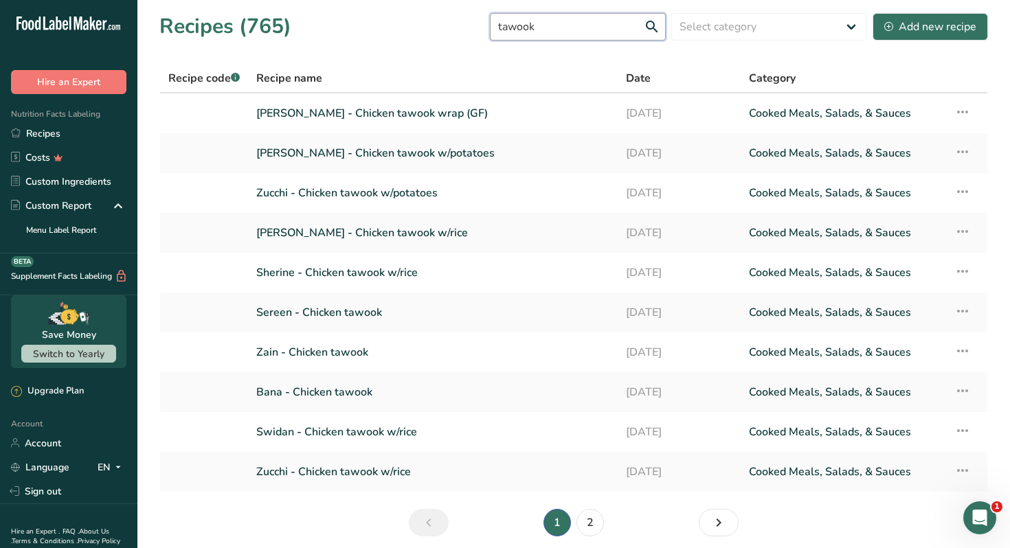
type input "tawook"
click at [388, 235] on link "Nour Awad - Chicken tawook w/rice" at bounding box center [432, 233] width 353 height 29
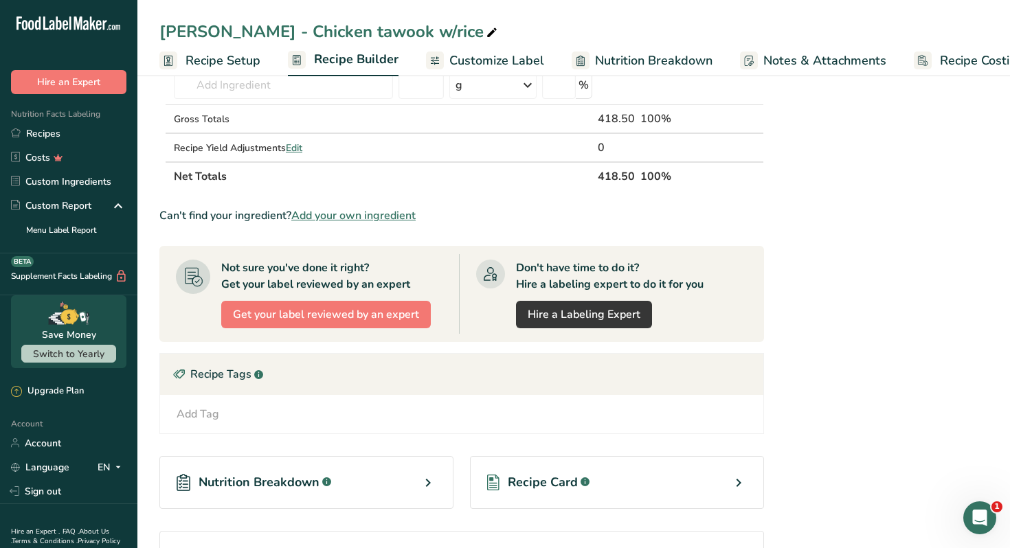
scroll to position [593, 0]
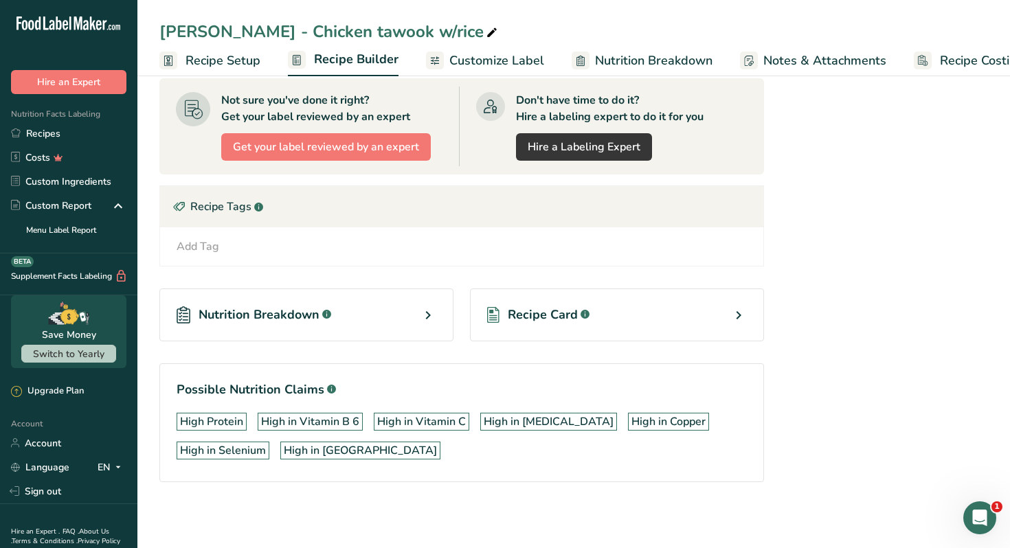
click at [665, 323] on div "Recipe Card .a-a{fill:#347362;}.b-a{fill:#fff;}" at bounding box center [617, 315] width 294 height 53
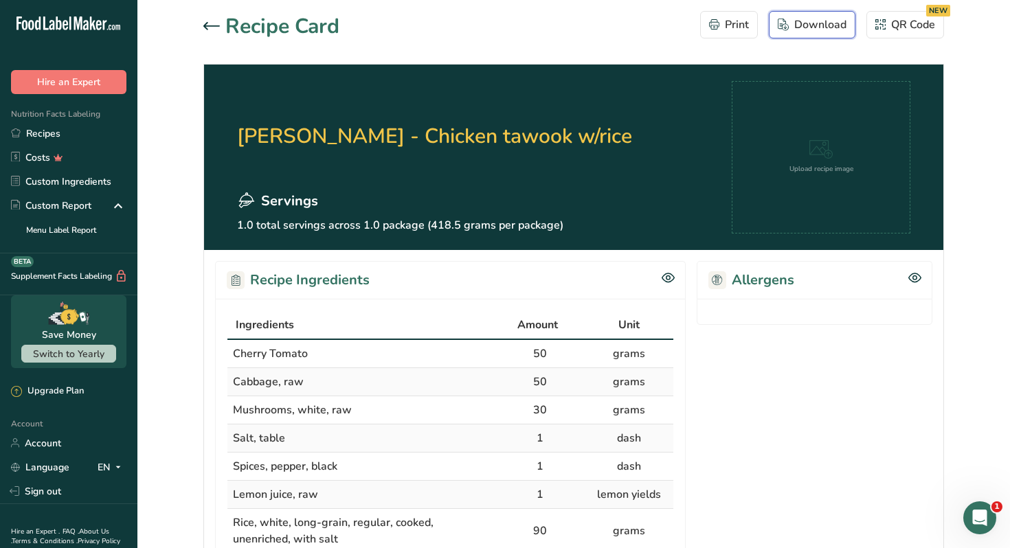
click at [819, 22] on div "Download" at bounding box center [812, 24] width 69 height 16
click at [212, 30] on icon at bounding box center [211, 26] width 16 height 8
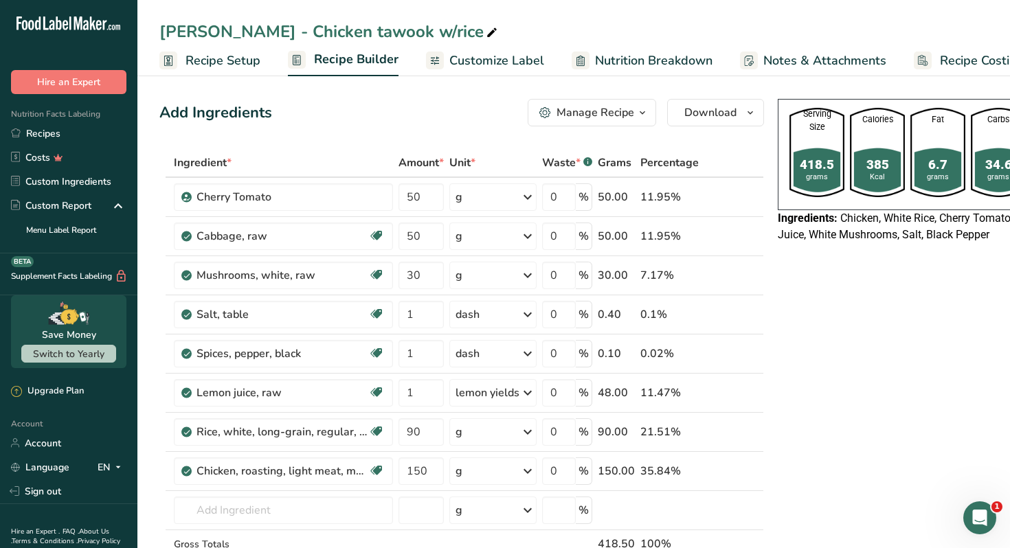
click at [486, 59] on span "Customize Label" at bounding box center [496, 61] width 95 height 19
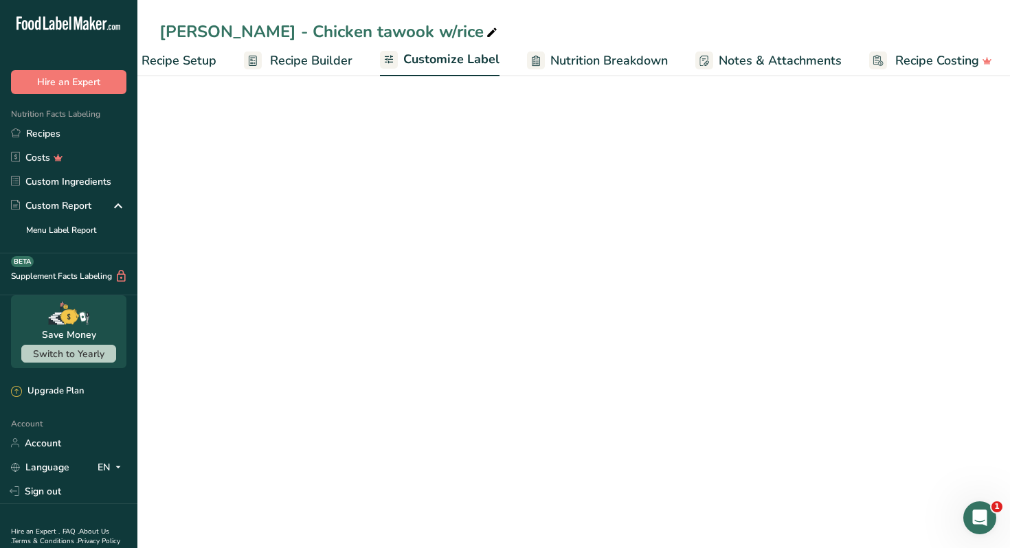
scroll to position [0, 48]
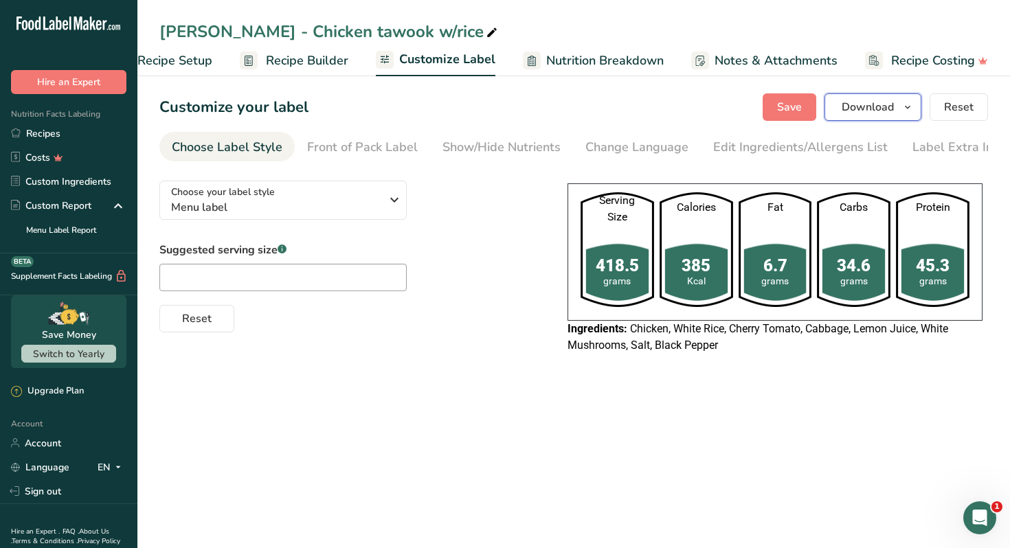
click at [886, 108] on span "Download" at bounding box center [868, 107] width 52 height 16
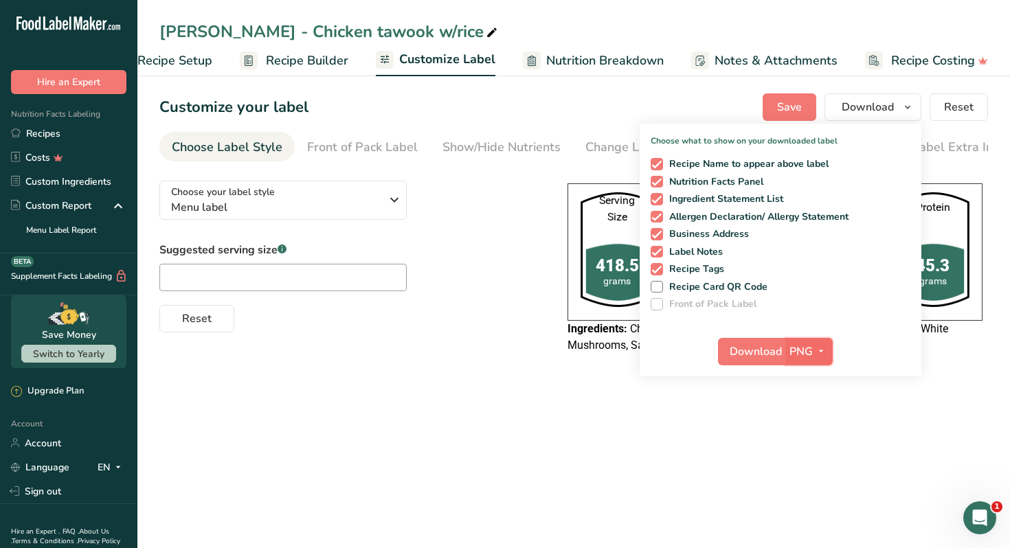
click at [810, 348] on span "PNG" at bounding box center [801, 352] width 23 height 16
click at [810, 441] on link "PDF" at bounding box center [811, 447] width 44 height 23
click at [746, 351] on span "Download" at bounding box center [757, 352] width 52 height 16
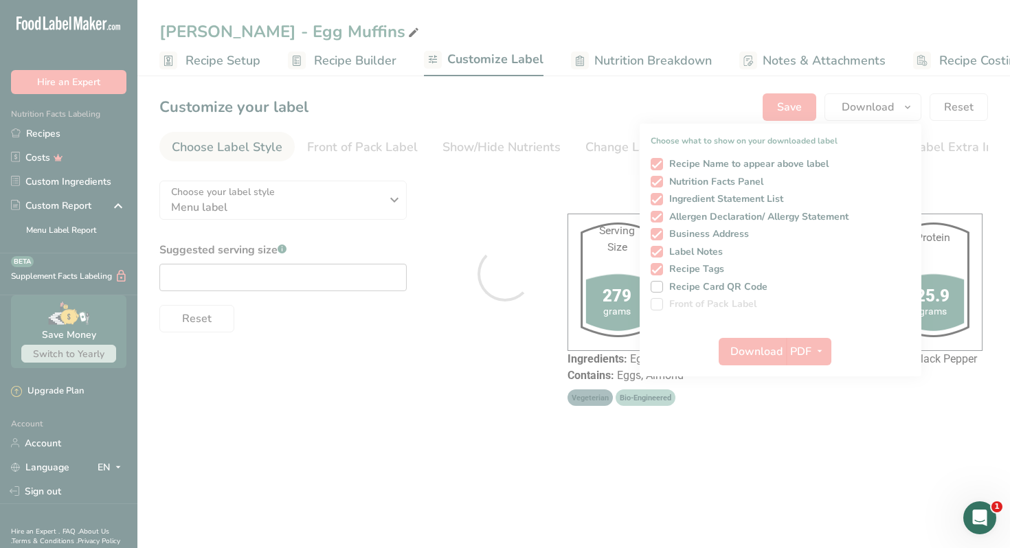
scroll to position [0, 48]
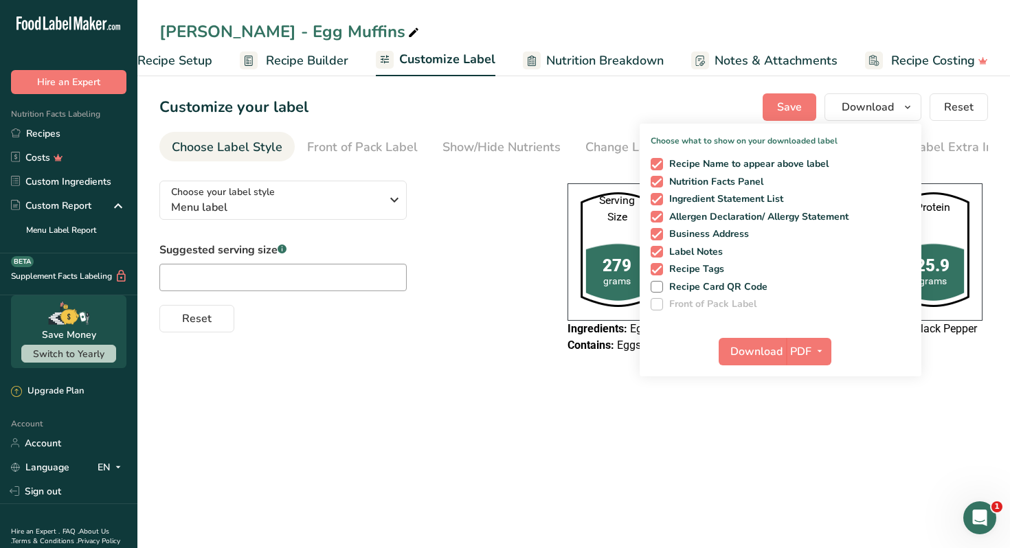
click at [515, 406] on main "[PERSON_NAME] - Egg Muffins Recipe Setup Recipe Builder Customize Label Nutriti…" at bounding box center [505, 274] width 1010 height 548
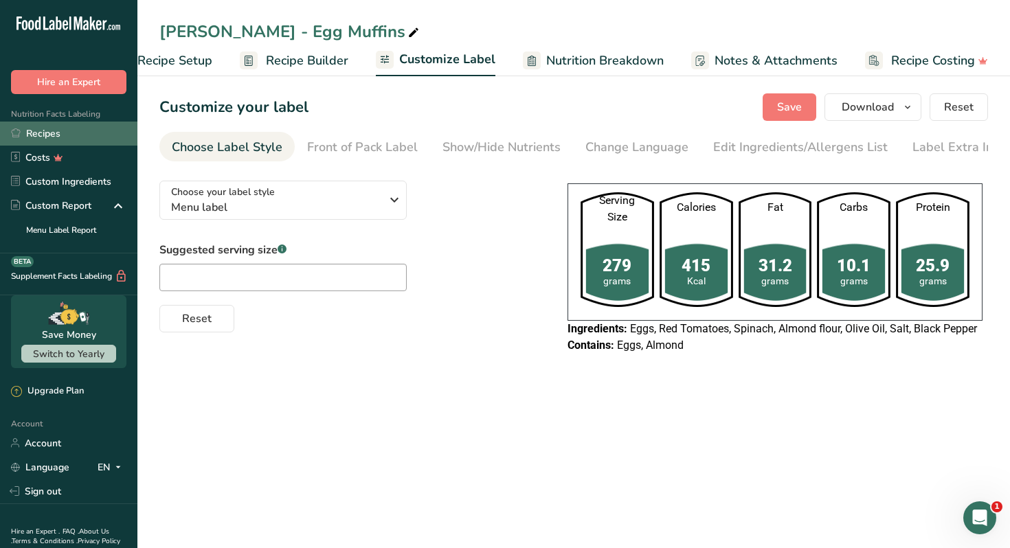
click at [63, 129] on link "Recipes" at bounding box center [68, 134] width 137 height 24
